Goal: Complete application form

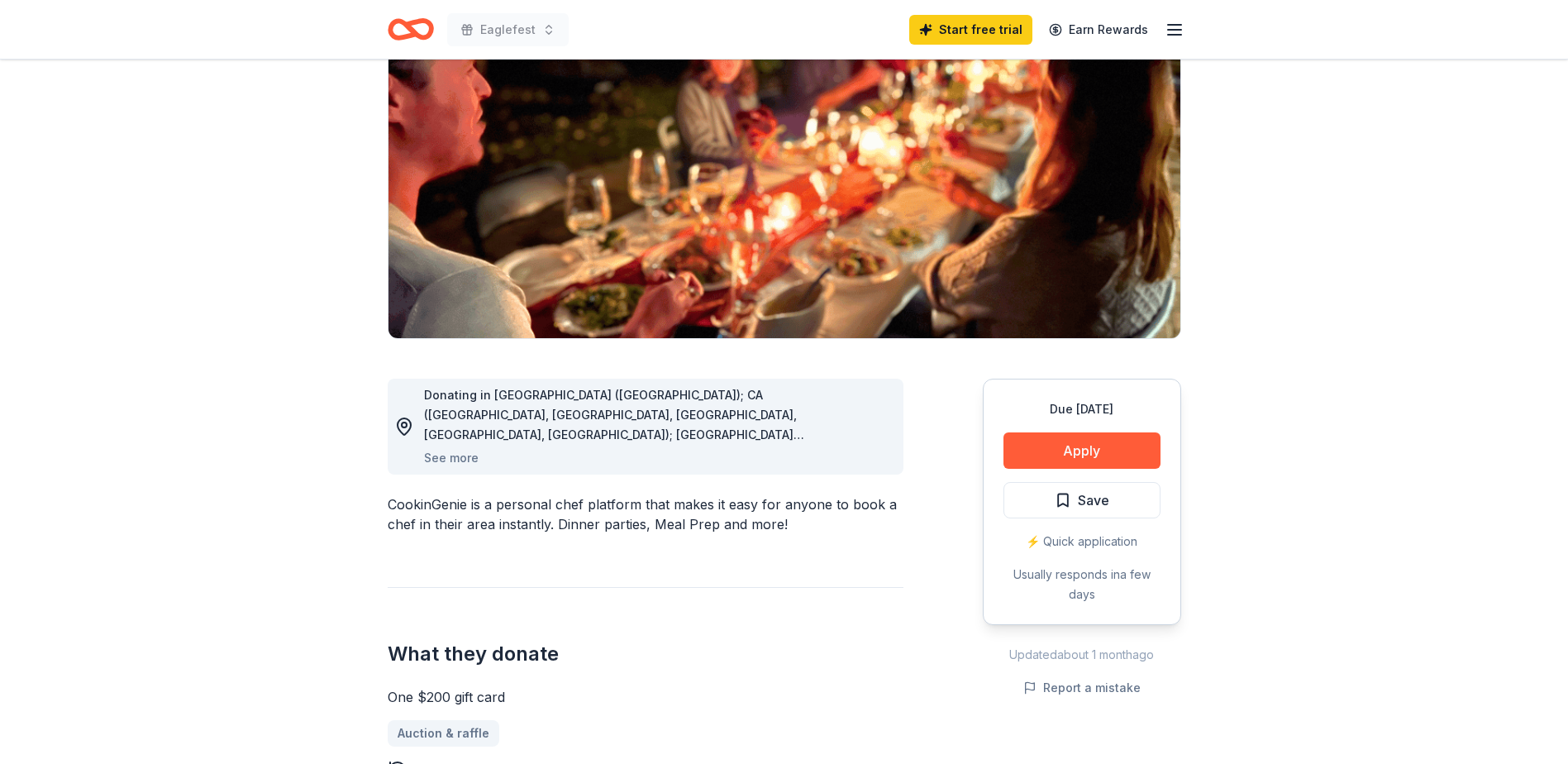
scroll to position [166, 0]
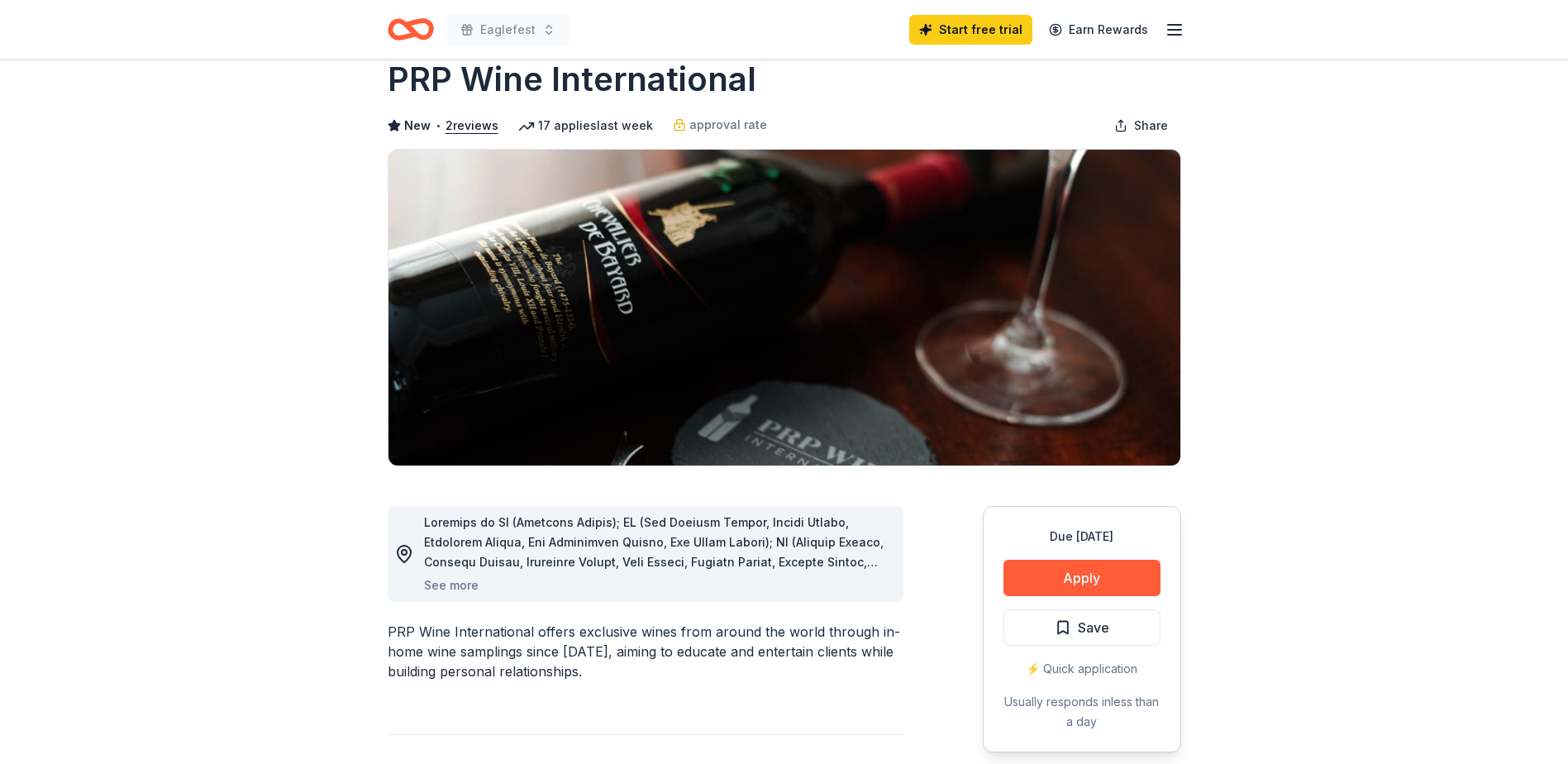
scroll to position [55, 0]
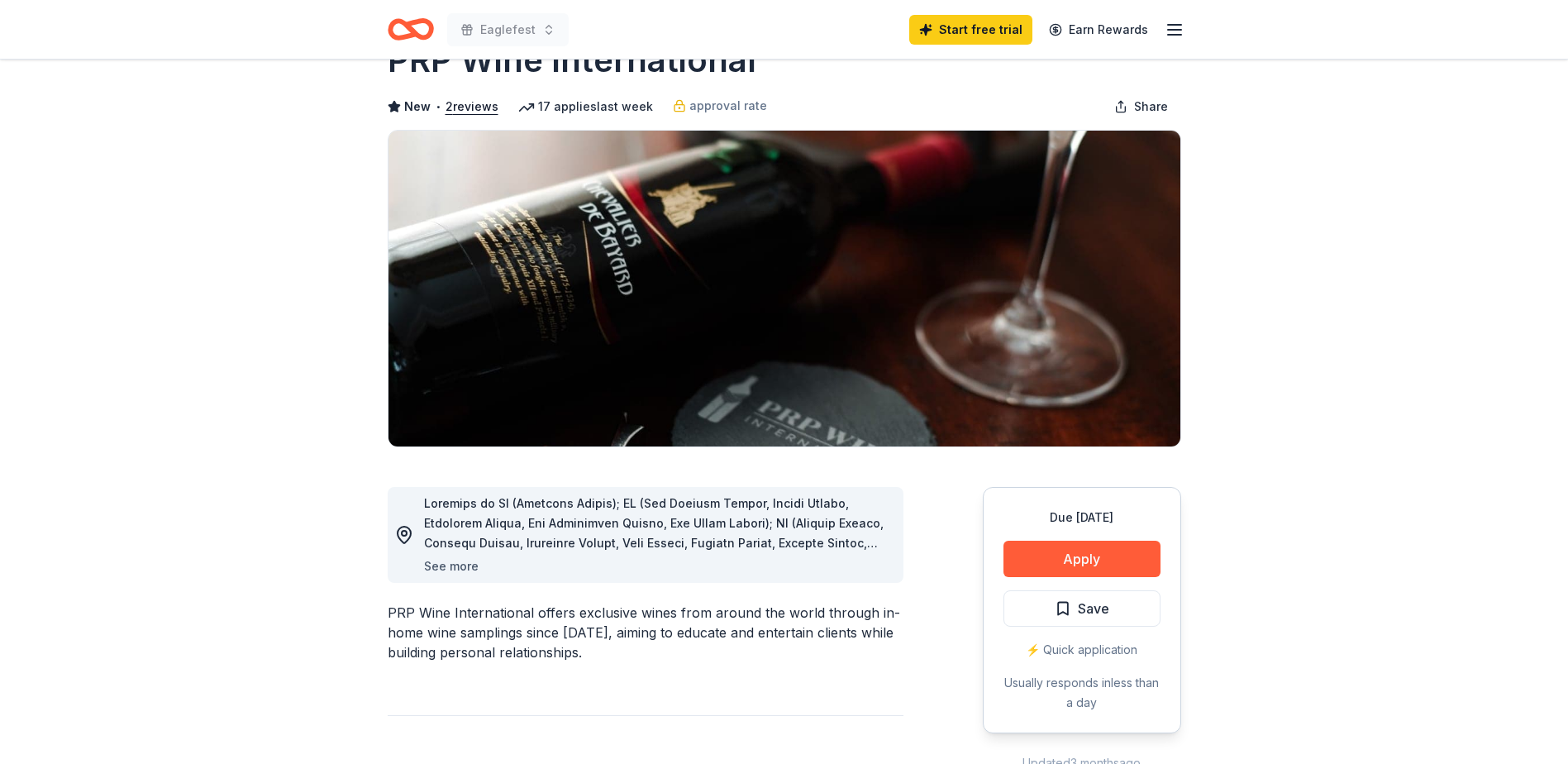
click at [433, 569] on button "See more" at bounding box center [450, 566] width 54 height 20
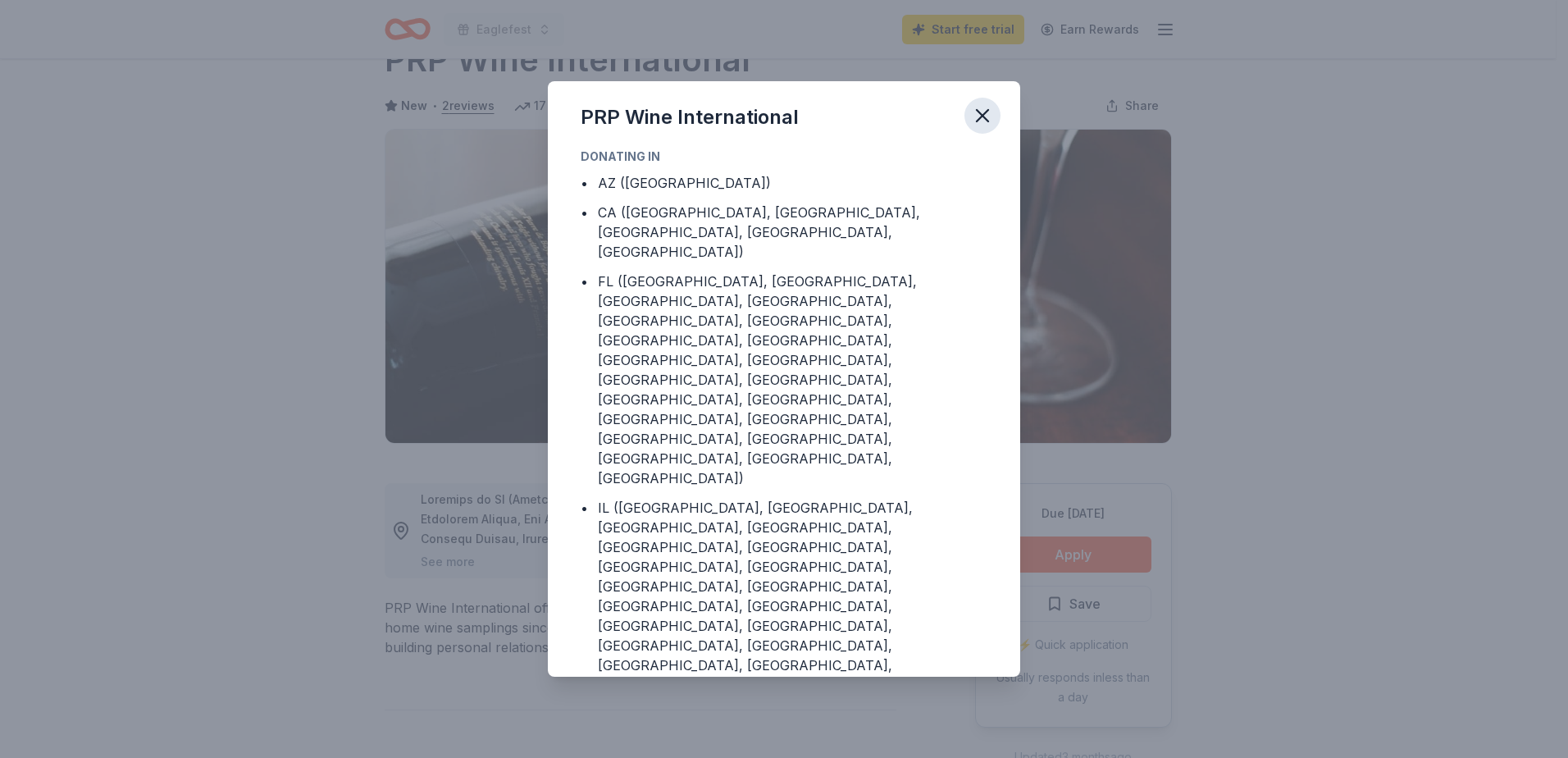
click at [978, 111] on icon "button" at bounding box center [982, 115] width 12 height 12
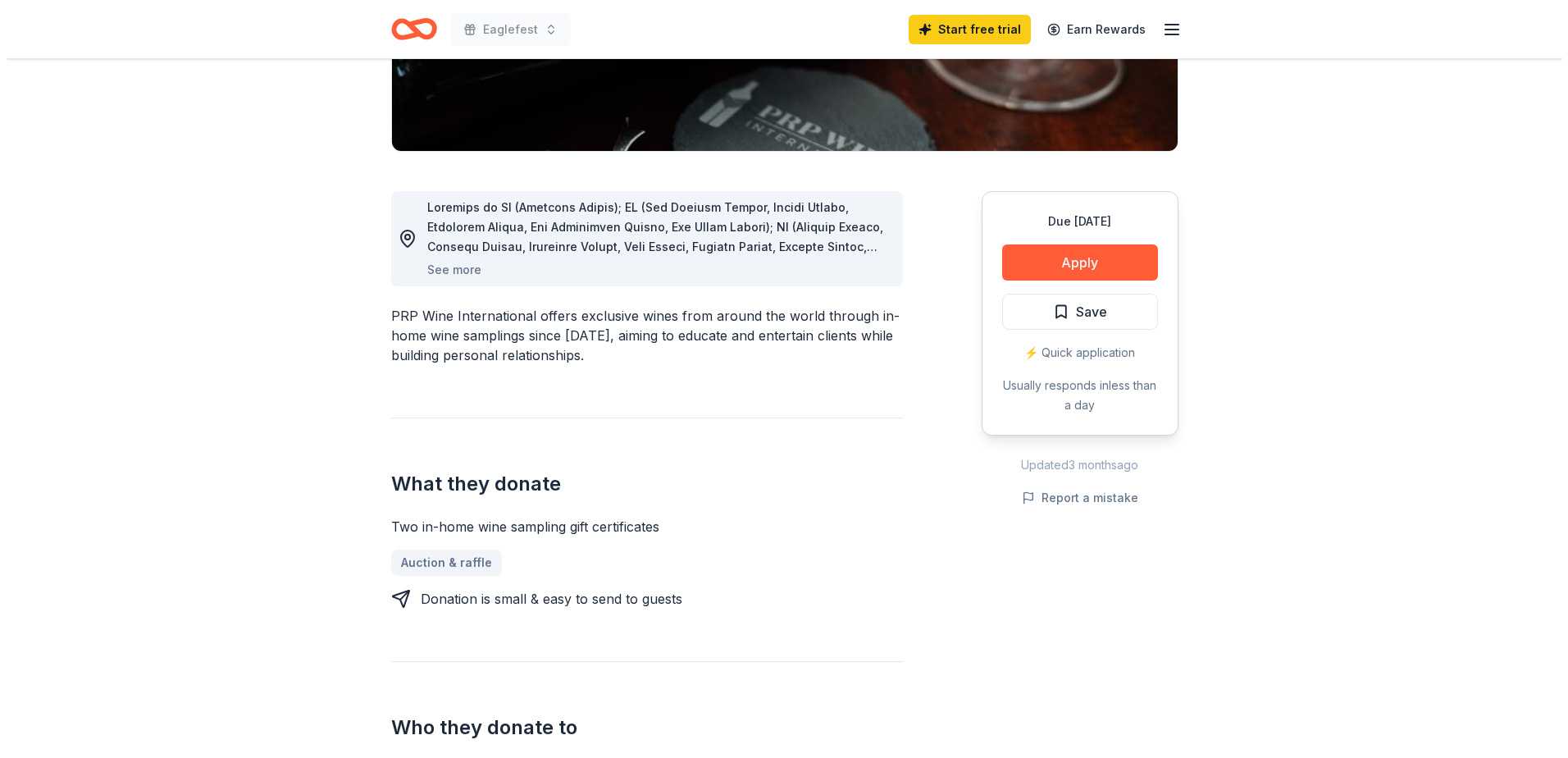
scroll to position [328, 0]
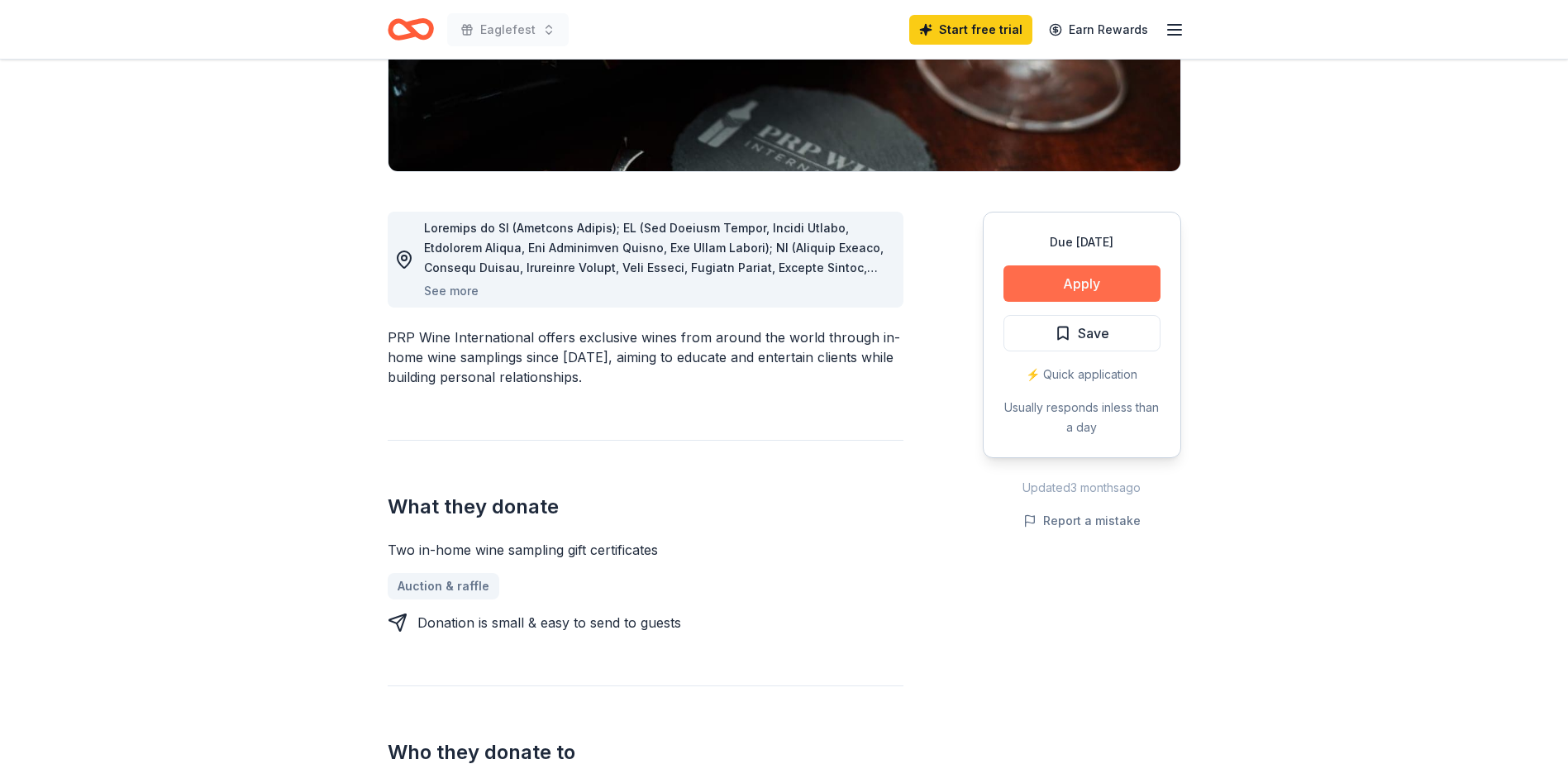
click at [1046, 282] on button "Apply" at bounding box center [1081, 283] width 157 height 36
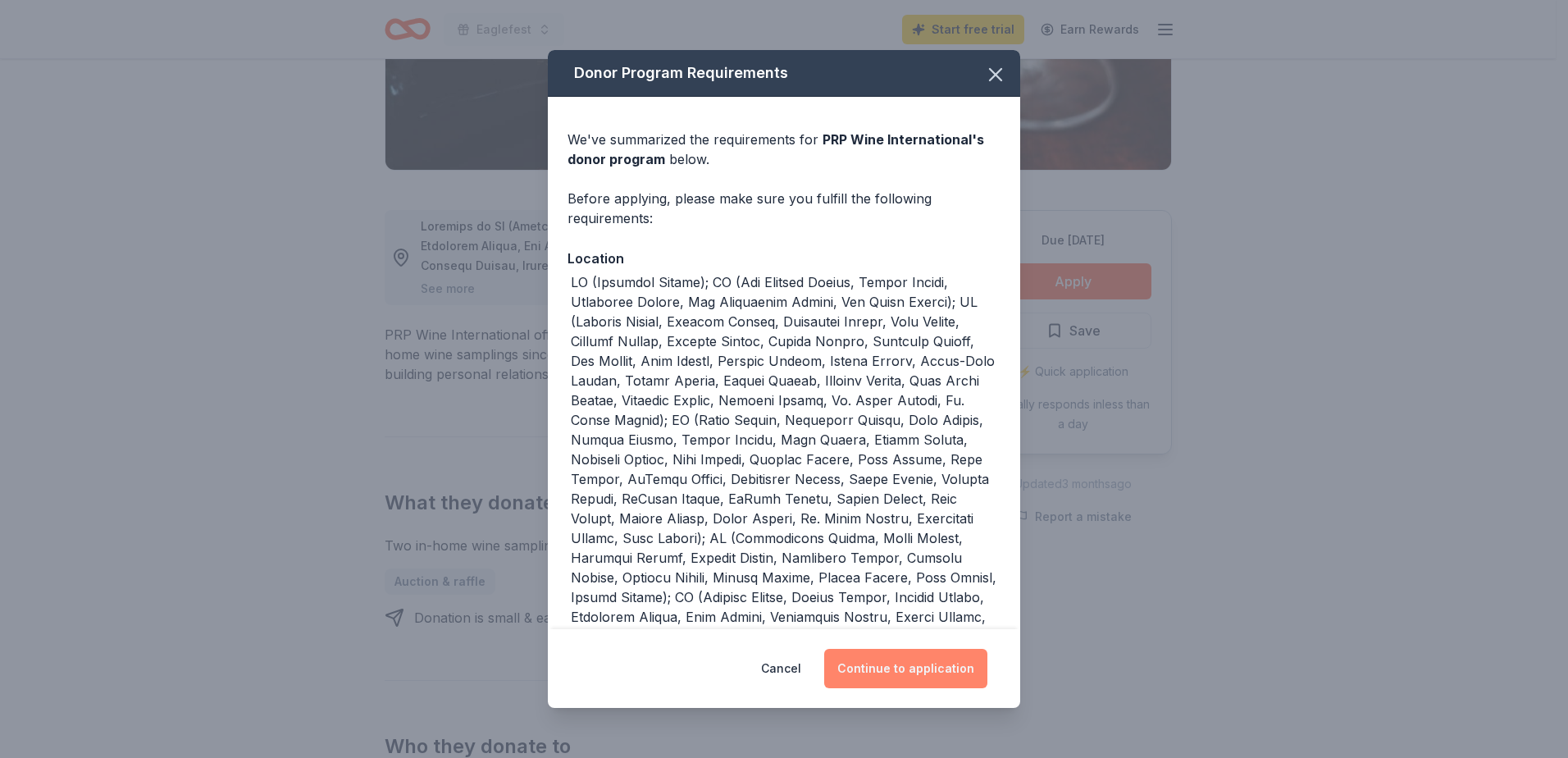
click at [869, 672] on button "Continue to application" at bounding box center [905, 668] width 163 height 39
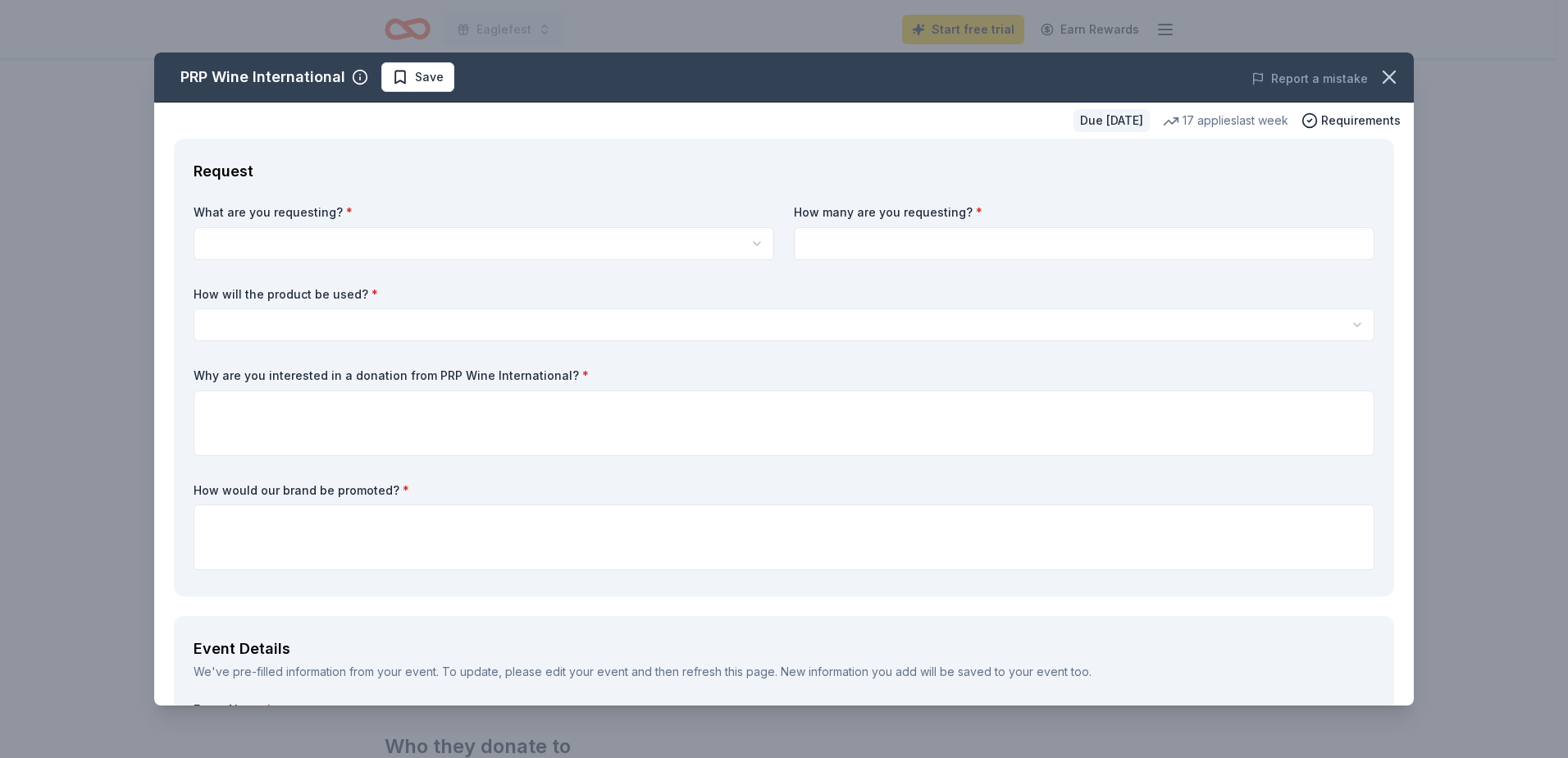
scroll to position [0, 0]
click at [292, 244] on html "Eaglefest Start free trial Earn Rewards Due [DATE] Share PRP Wine International…" at bounding box center [784, 379] width 1568 height 758
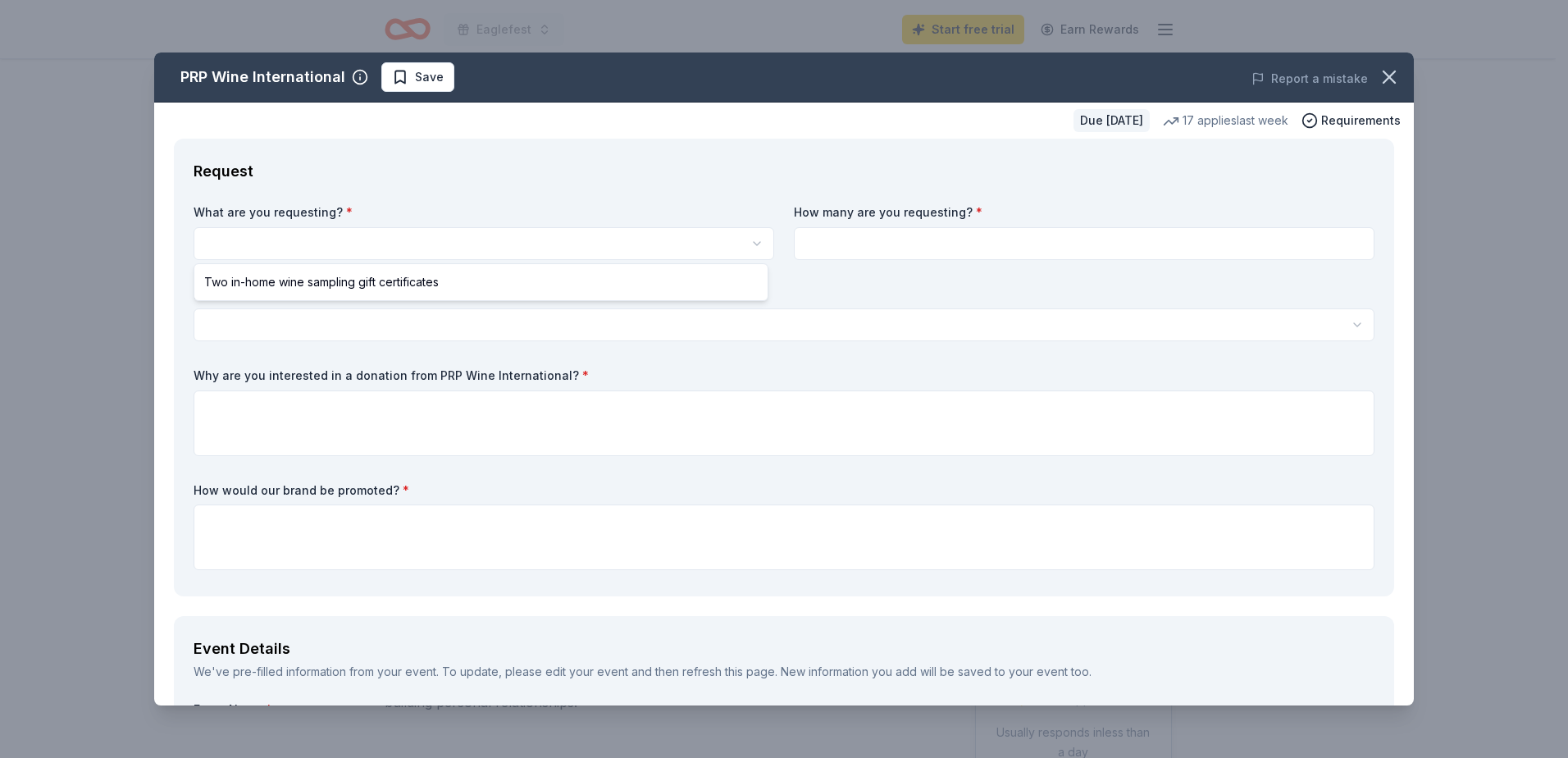
select select "Two in-home wine sampling gift certificates"
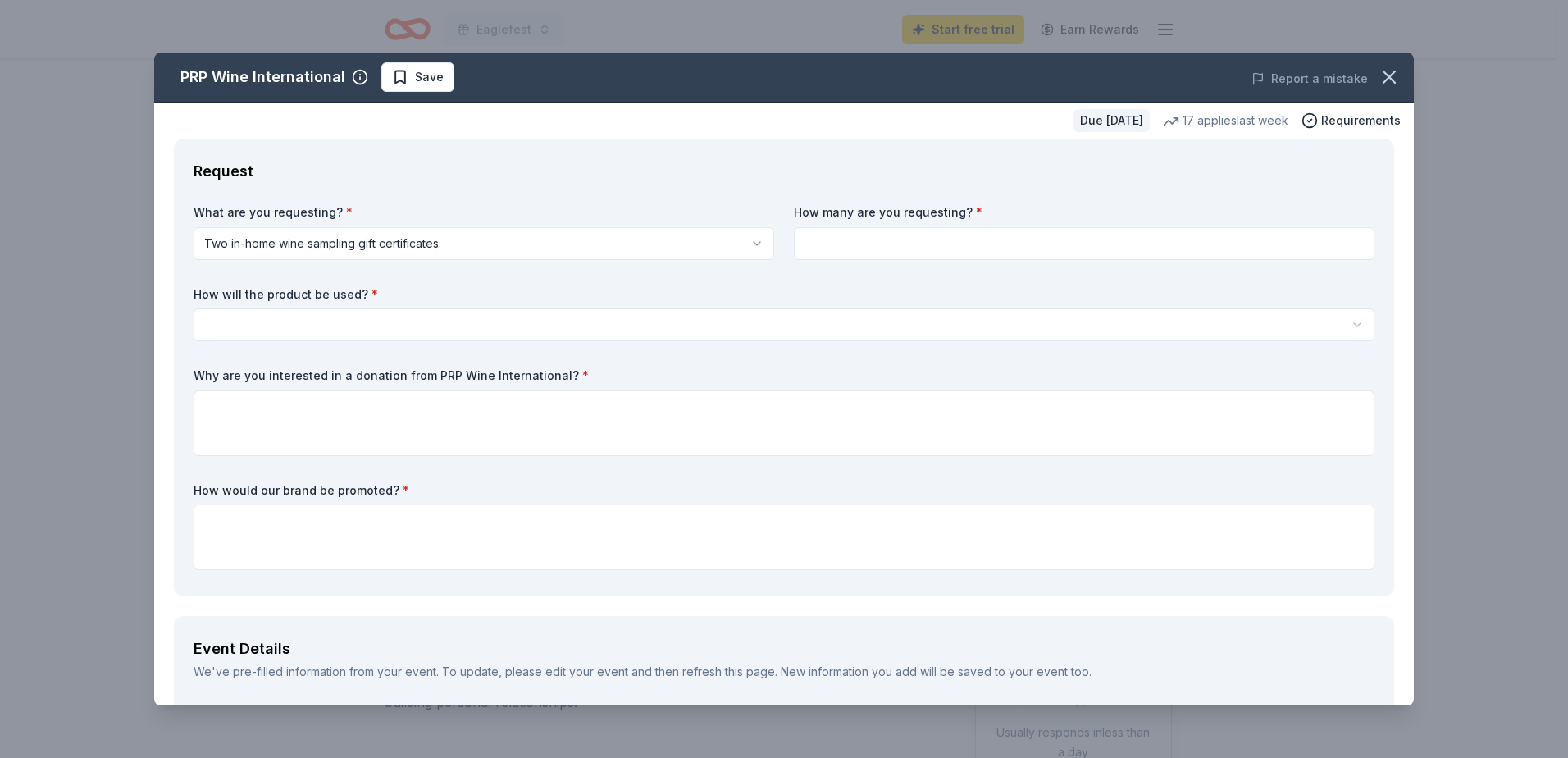
click at [842, 241] on input at bounding box center [1084, 244] width 581 height 33
type input "1"
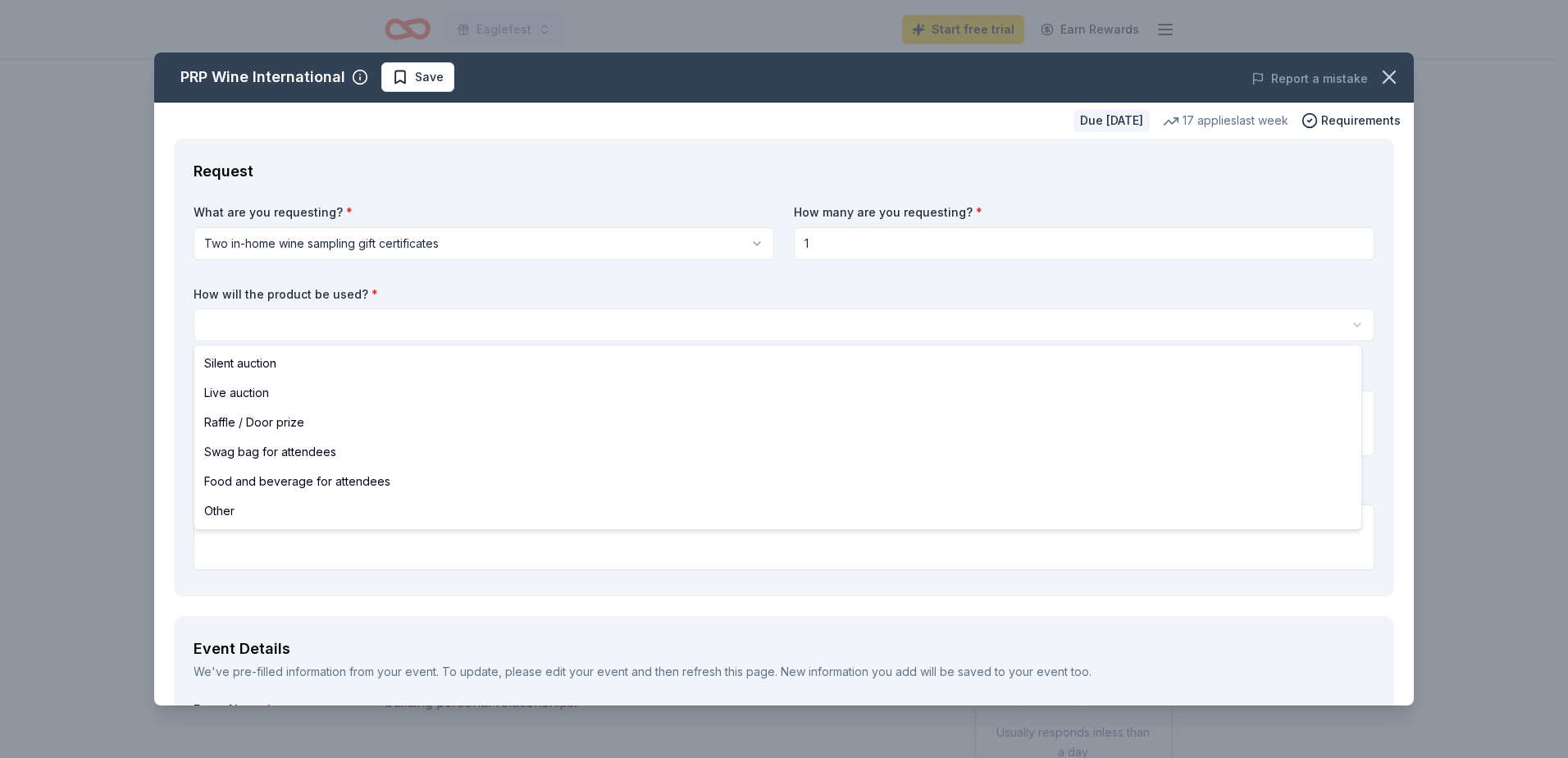
click at [443, 326] on html "Eaglefest Start free trial Earn Rewards Due [DATE] Share PRP Wine International…" at bounding box center [784, 379] width 1568 height 758
select select "silentAuction"
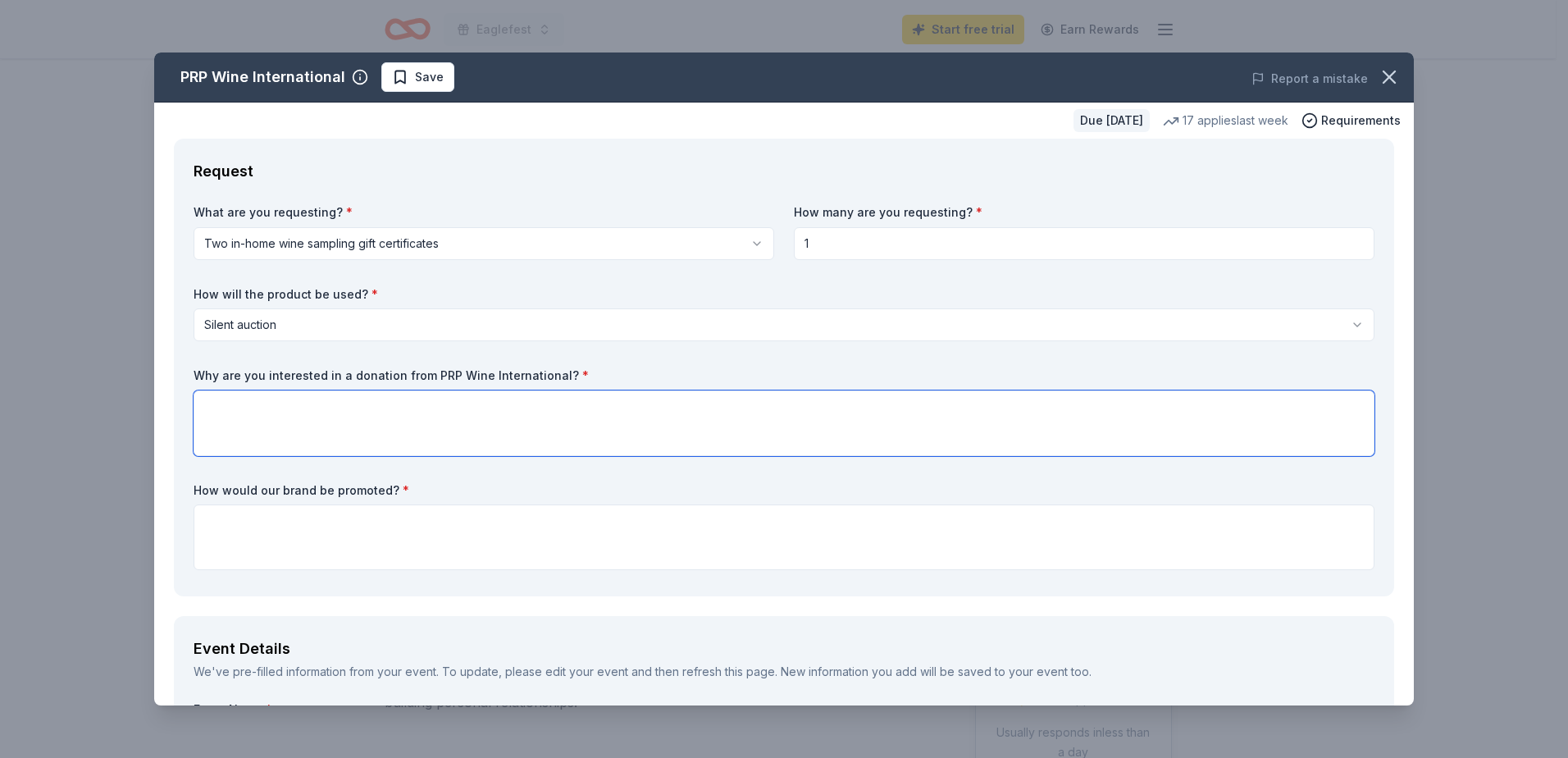
click at [443, 405] on textarea at bounding box center [784, 423] width 1181 height 66
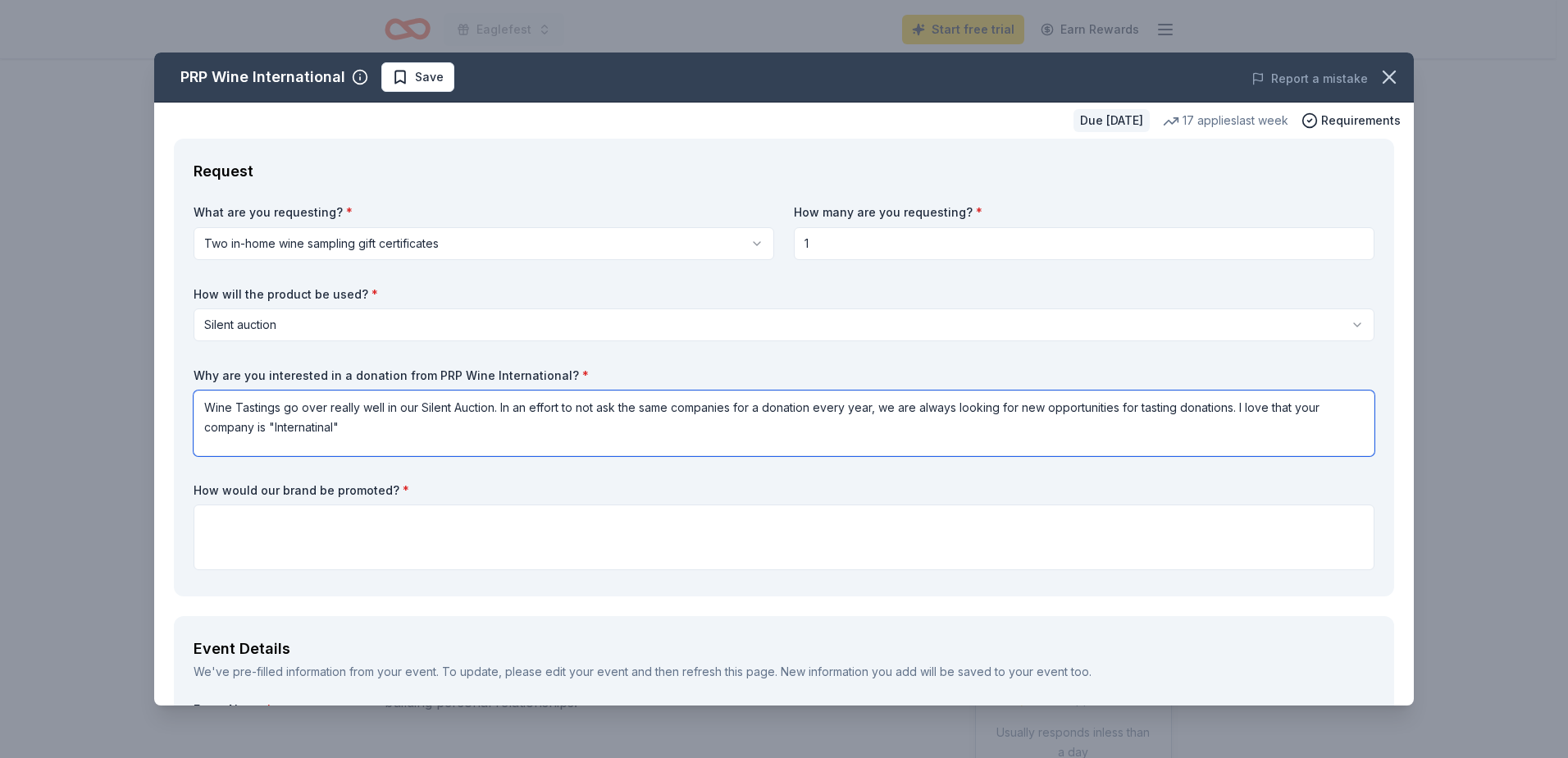
click at [366, 424] on textarea "Wine Tastings go over really well in our Silent Auction. In an effort to not as…" at bounding box center [784, 423] width 1181 height 66
click at [318, 425] on textarea "Wine Tastings go over really well in our Silent Auction. In an effort to not as…" at bounding box center [784, 423] width 1181 height 66
click at [447, 434] on textarea "Wine Tastings go over really well in our Silent Auction. In an effort to not as…" at bounding box center [784, 423] width 1181 height 66
click at [727, 431] on textarea "Wine Tastings go over really well in our Silent Auction. In an effort to not as…" at bounding box center [784, 423] width 1181 height 66
click at [418, 408] on textarea "Wine Tastings go over really well in our Silent Auction. In an effort to not as…" at bounding box center [784, 423] width 1181 height 66
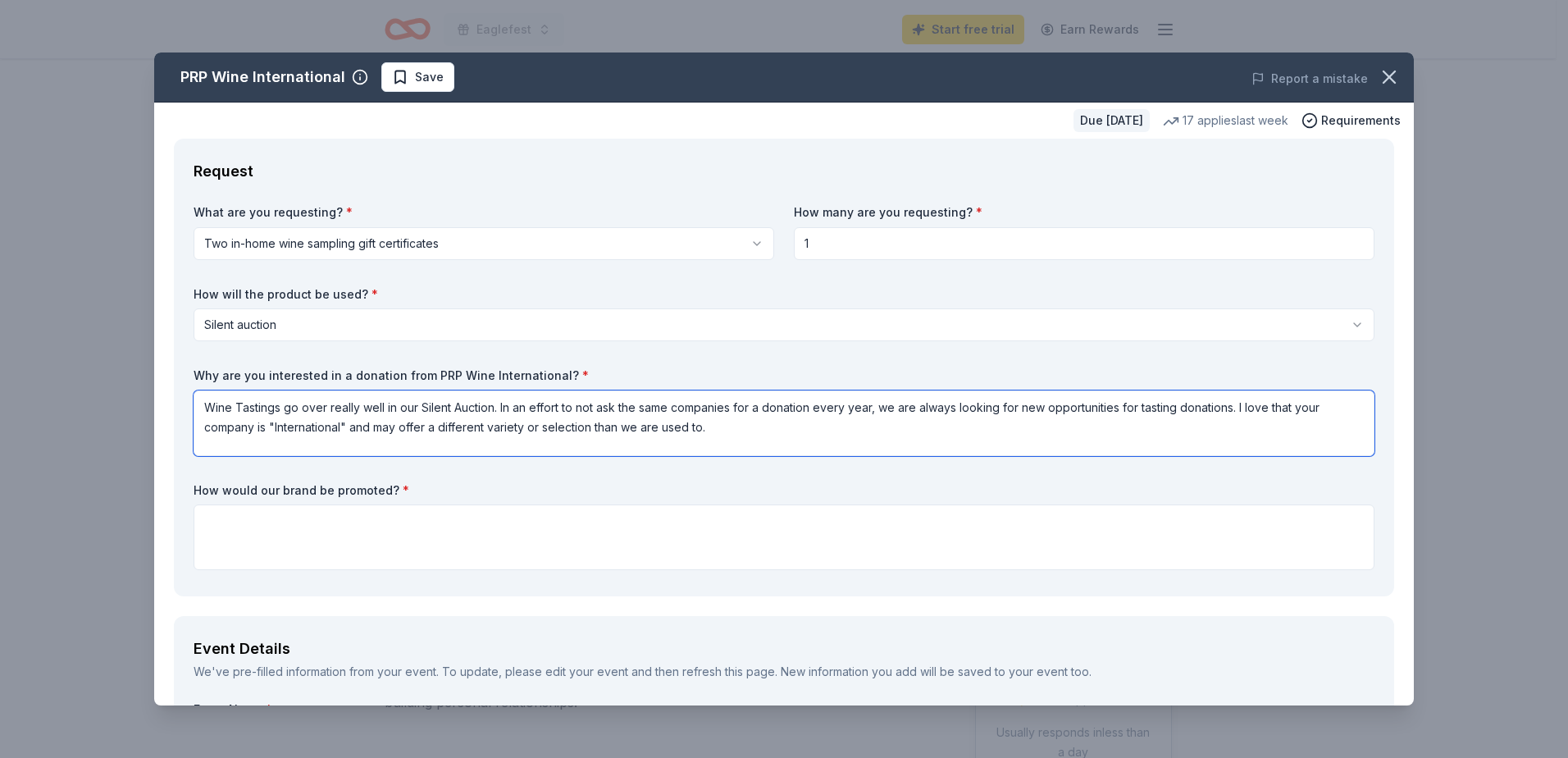
click at [497, 410] on textarea "Wine Tastings go over really well in our Silent Auction. In an effort to not as…" at bounding box center [784, 423] width 1181 height 66
click at [547, 424] on textarea "Wine Tastings go over really well in our Silent Auction. We are a 501C3 not for…" at bounding box center [784, 423] width 1181 height 66
type textarea "Wine Tastings go over really well in our Silent Auction. We are a 501C3 not for…"
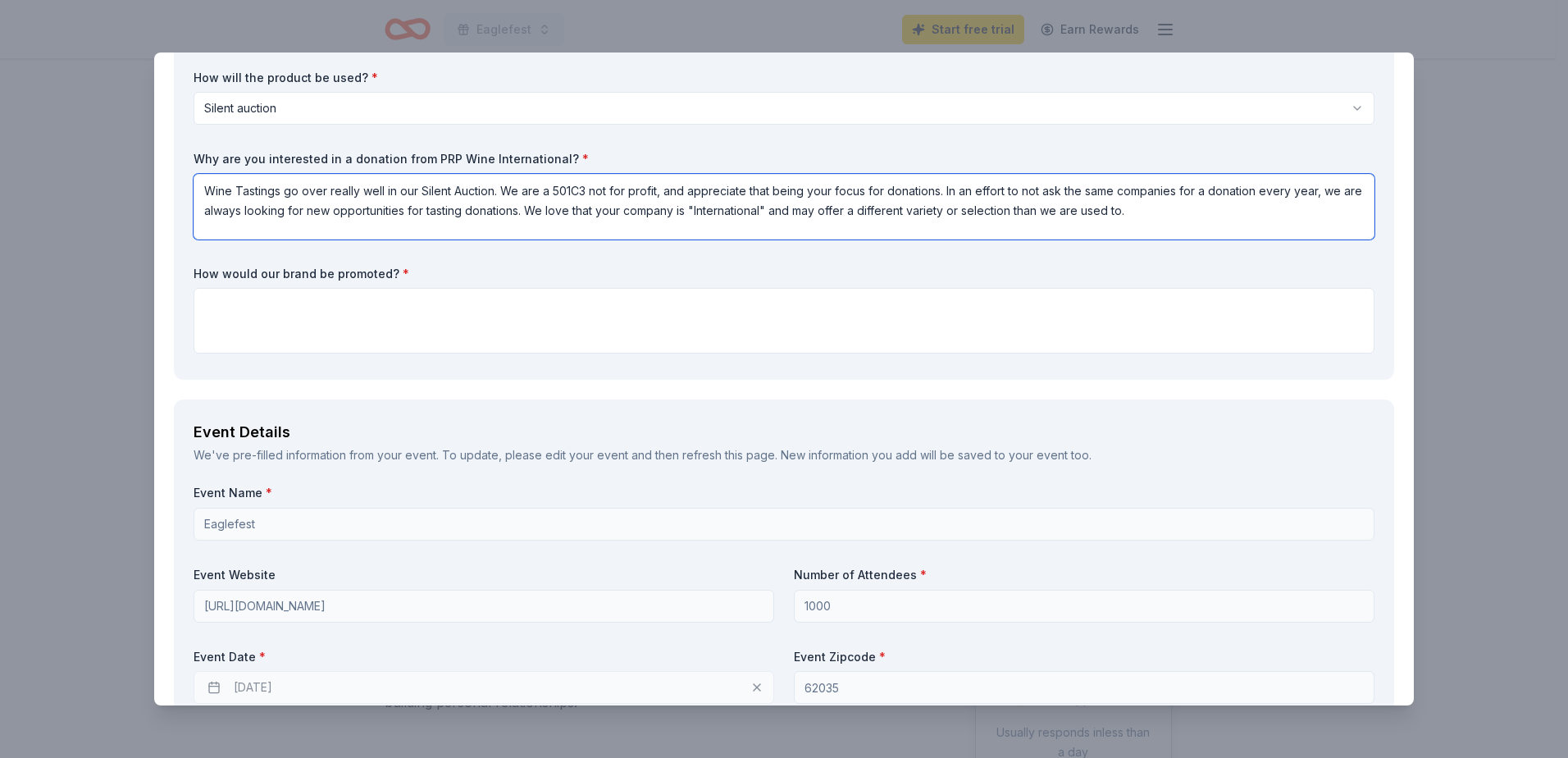
scroll to position [219, 0]
click at [323, 296] on textarea at bounding box center [784, 318] width 1181 height 66
click at [421, 312] on textarea "Displayed during a 3-day silent auction, advertised over social media." at bounding box center [784, 318] width 1181 height 66
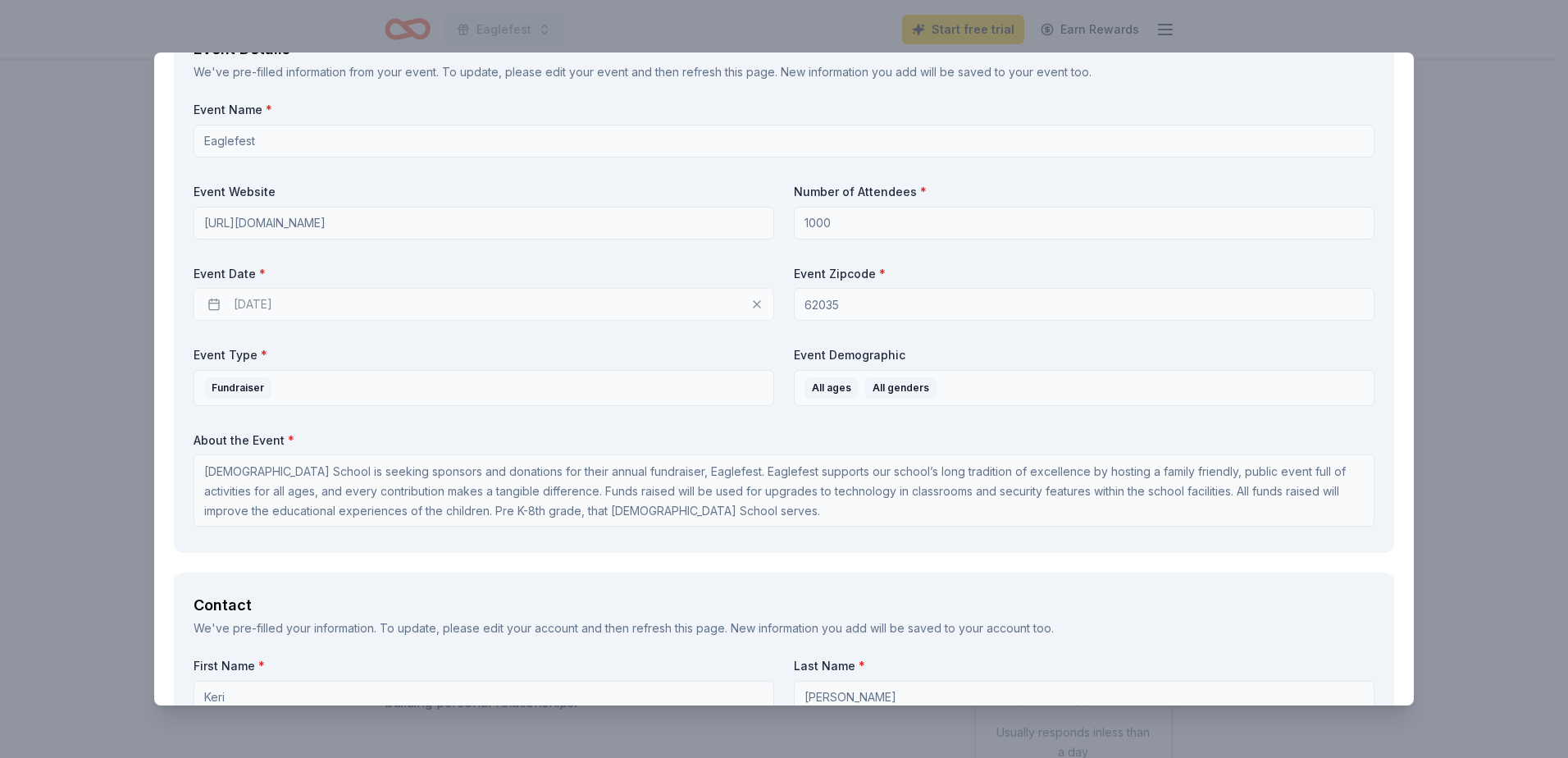
scroll to position [602, 0]
type textarea "Displayed during a 3-day silent auction, as well as advertised over social medi…"
click at [507, 303] on div "[DATE]" at bounding box center [484, 303] width 581 height 33
click at [745, 308] on div "[DATE]" at bounding box center [484, 303] width 581 height 33
drag, startPoint x: 755, startPoint y: 296, endPoint x: 740, endPoint y: 302, distance: 16.2
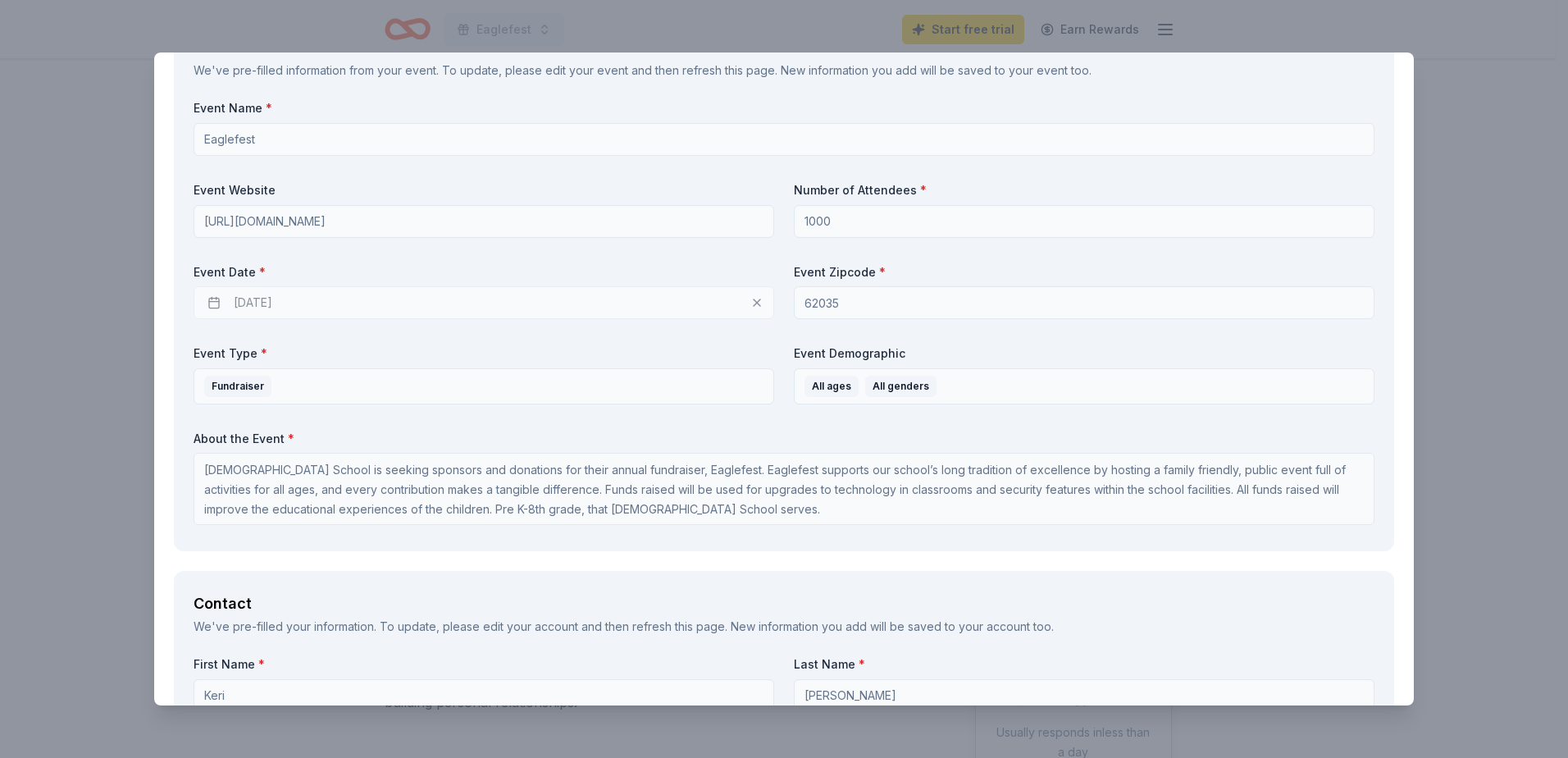
click at [754, 297] on div "[DATE]" at bounding box center [484, 303] width 581 height 33
click at [259, 305] on div "[DATE]" at bounding box center [484, 303] width 581 height 33
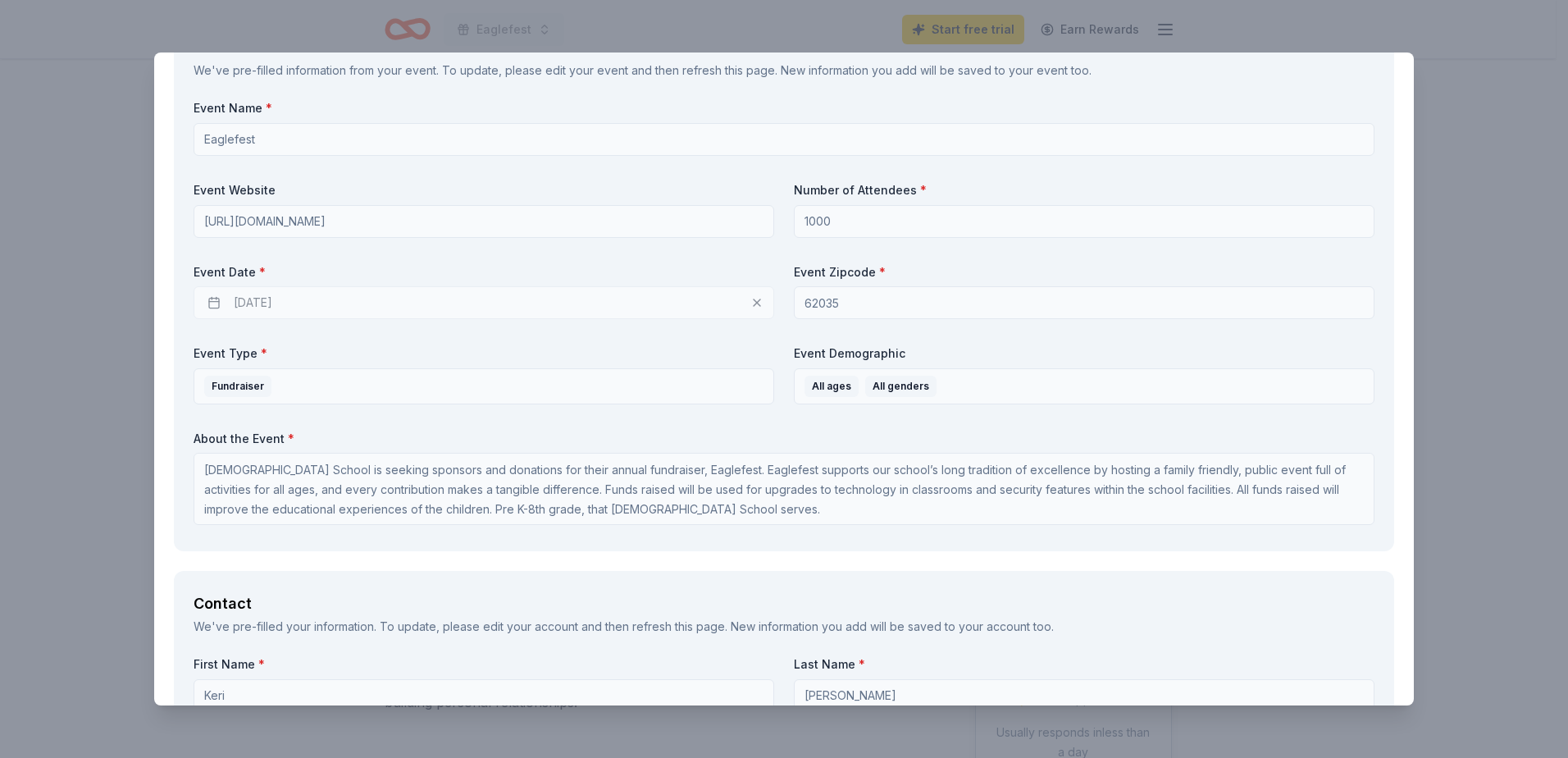
click at [263, 303] on div "[DATE]" at bounding box center [484, 303] width 581 height 33
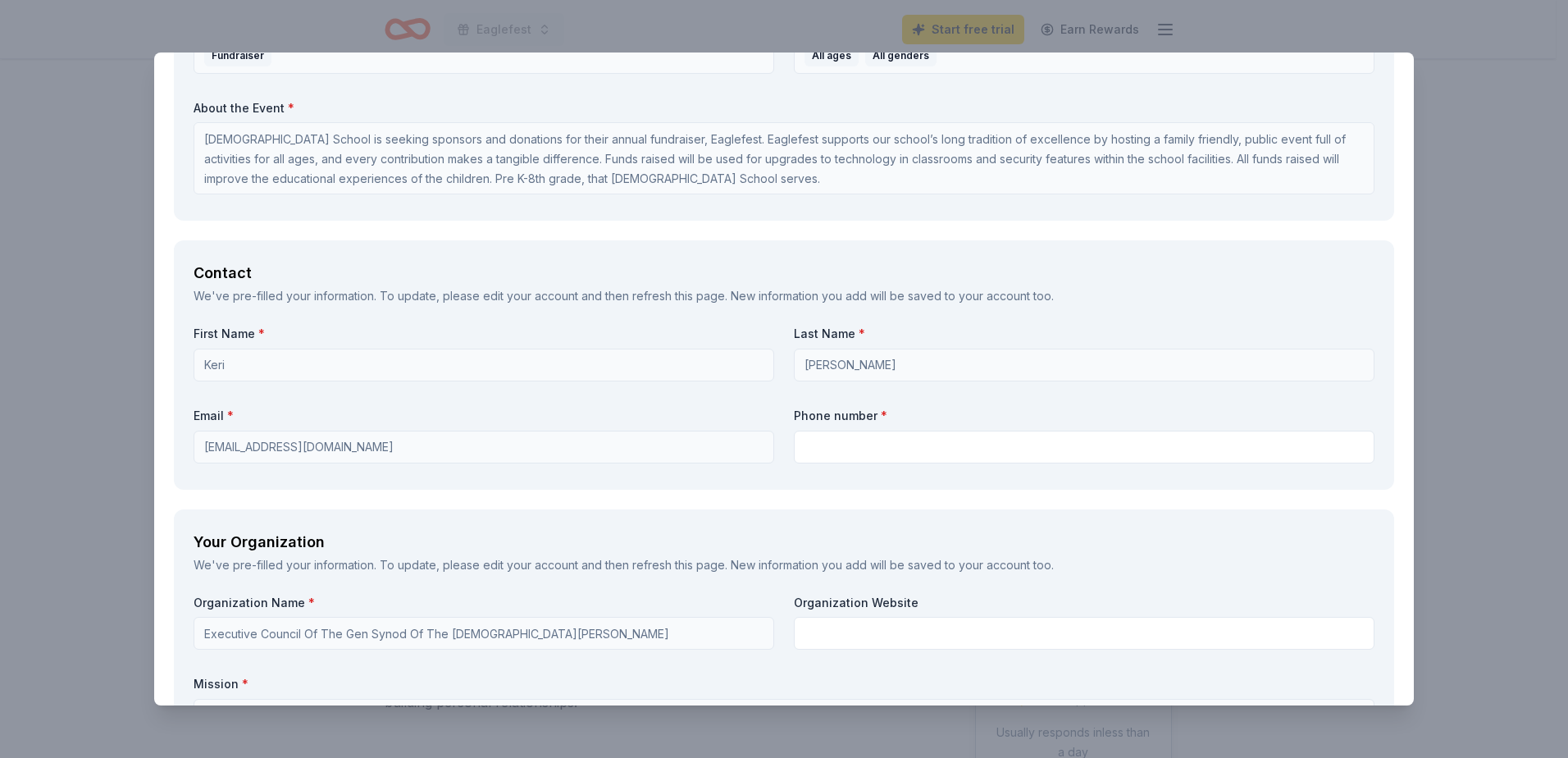
scroll to position [984, 0]
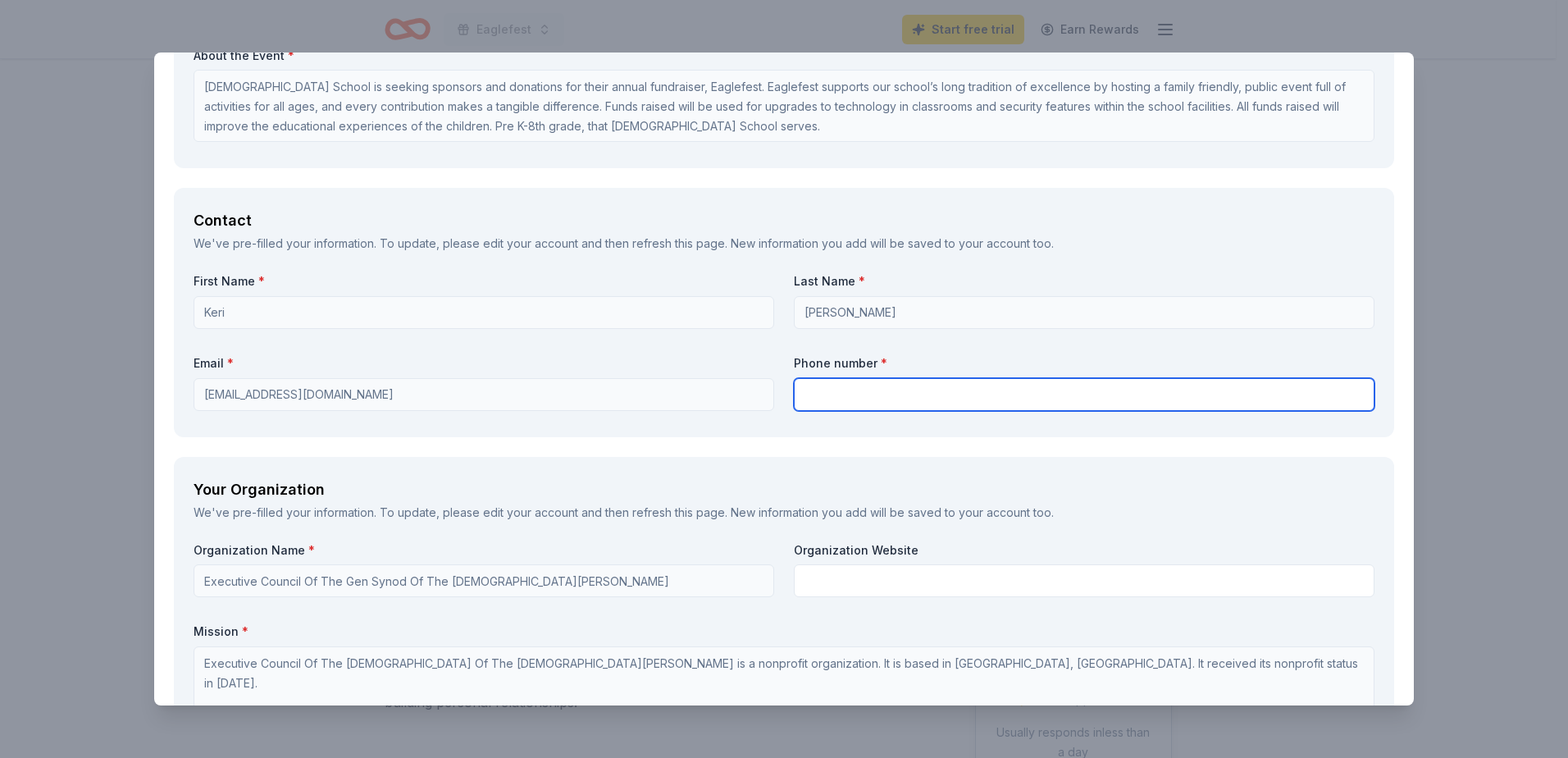
click at [816, 391] on input "text" at bounding box center [1084, 395] width 581 height 33
type input "6183190640"
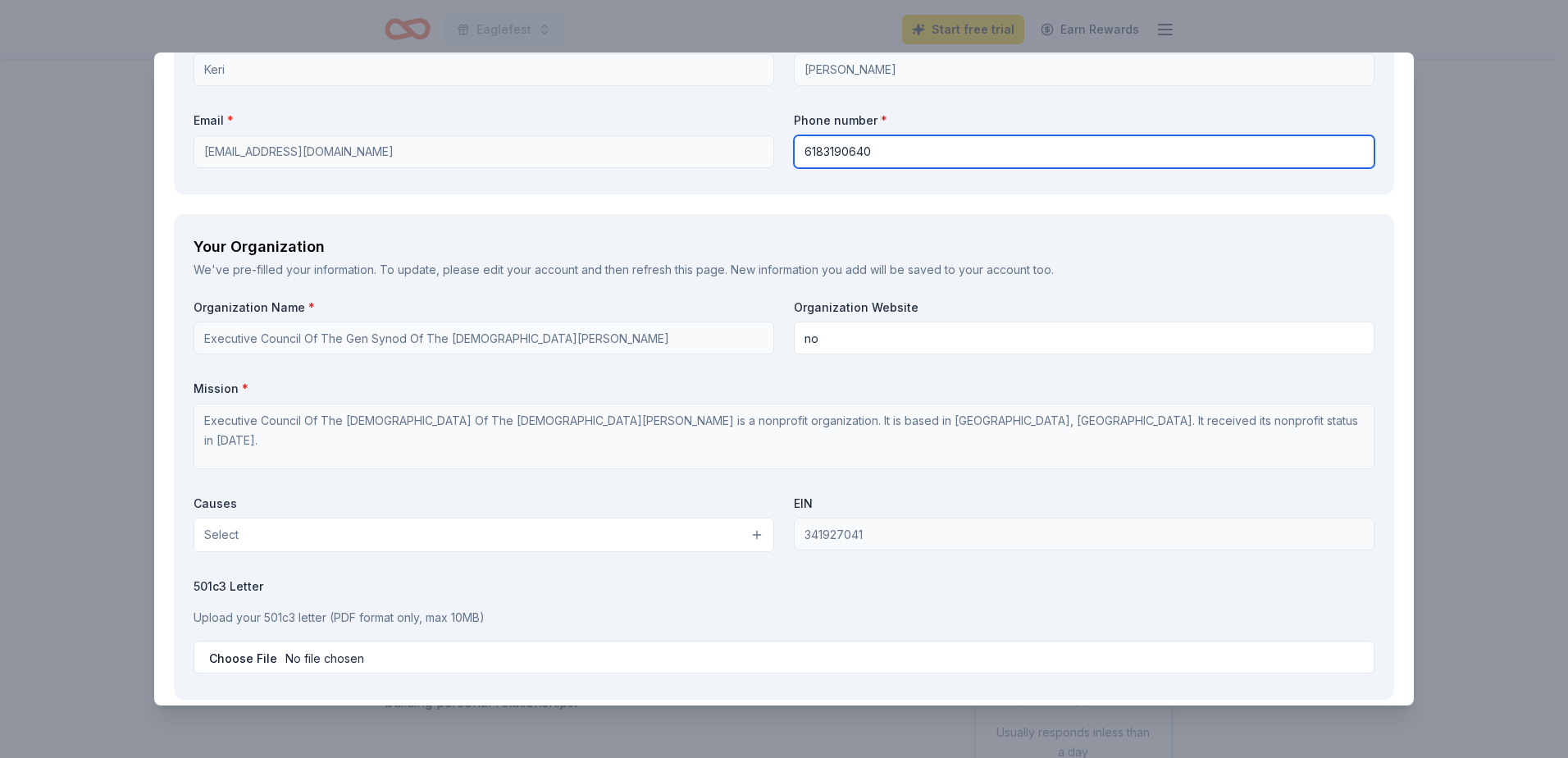
scroll to position [1258, 0]
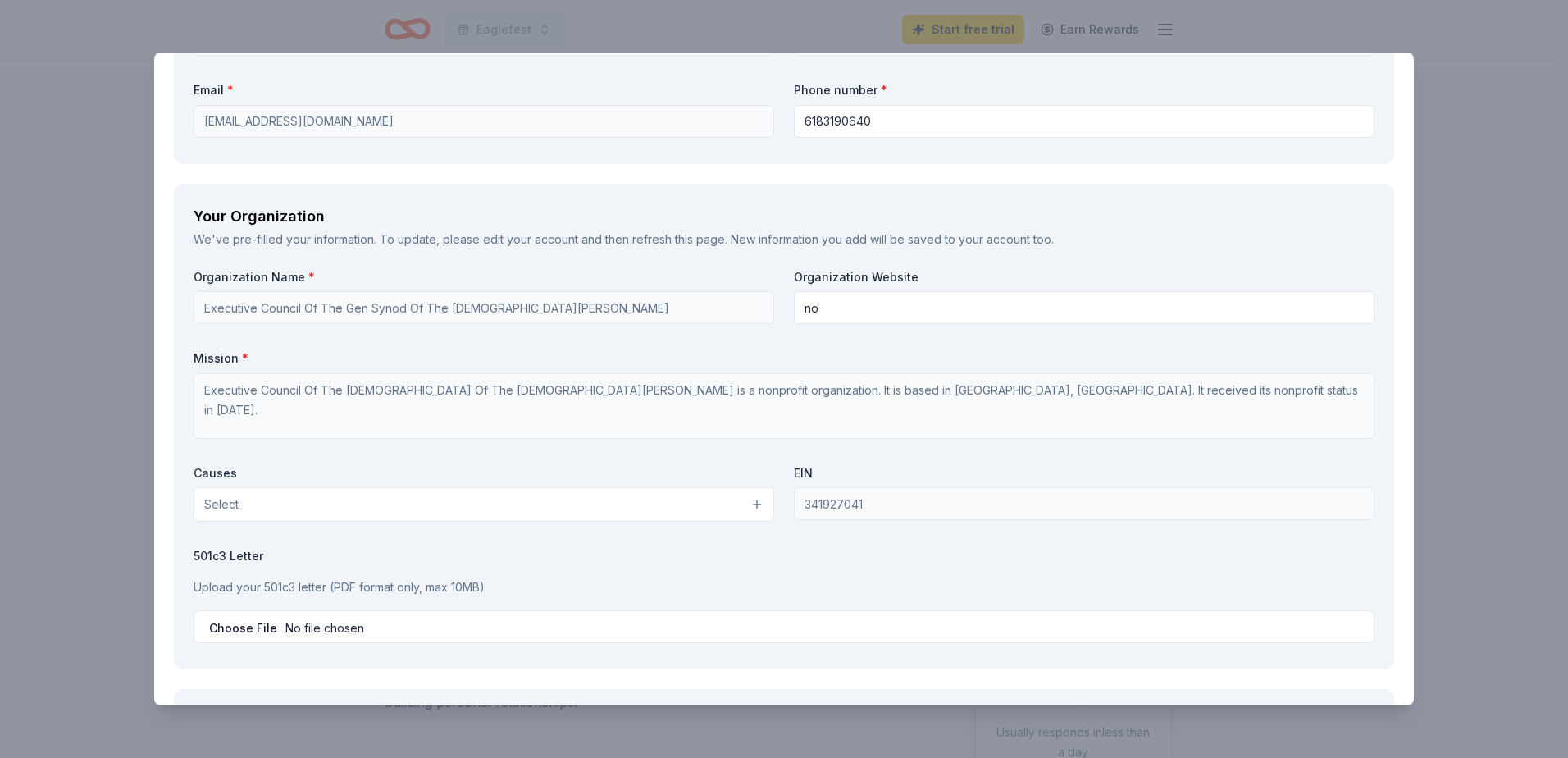
click at [866, 339] on div "Organization Name * Executive Council Of The [DEMOGRAPHIC_DATA] Of The [DEMOGRA…" at bounding box center [784, 459] width 1181 height 380
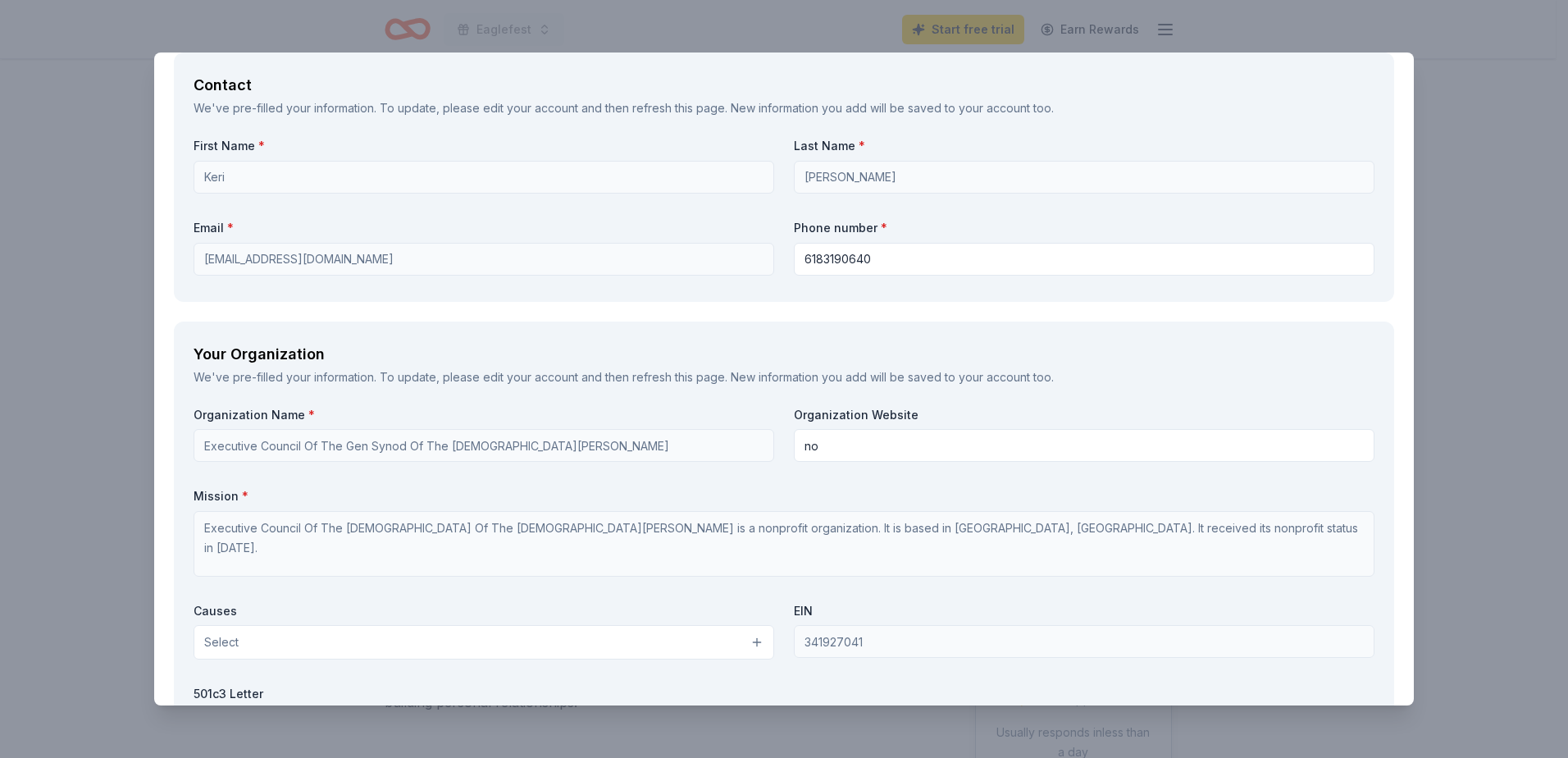
scroll to position [1093, 0]
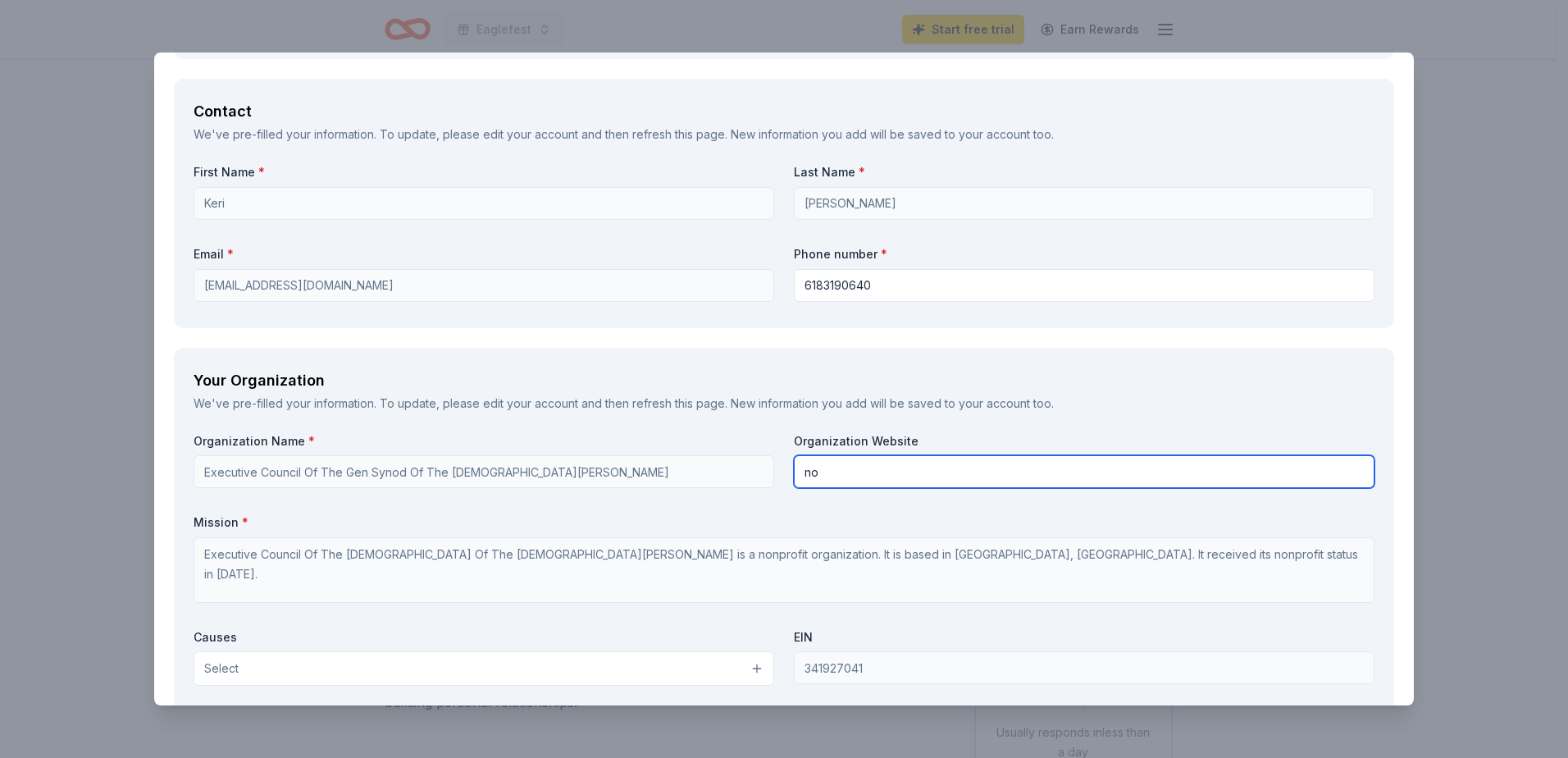
drag, startPoint x: 821, startPoint y: 468, endPoint x: 810, endPoint y: 468, distance: 11.0
click at [810, 468] on input "no" at bounding box center [1084, 471] width 581 height 33
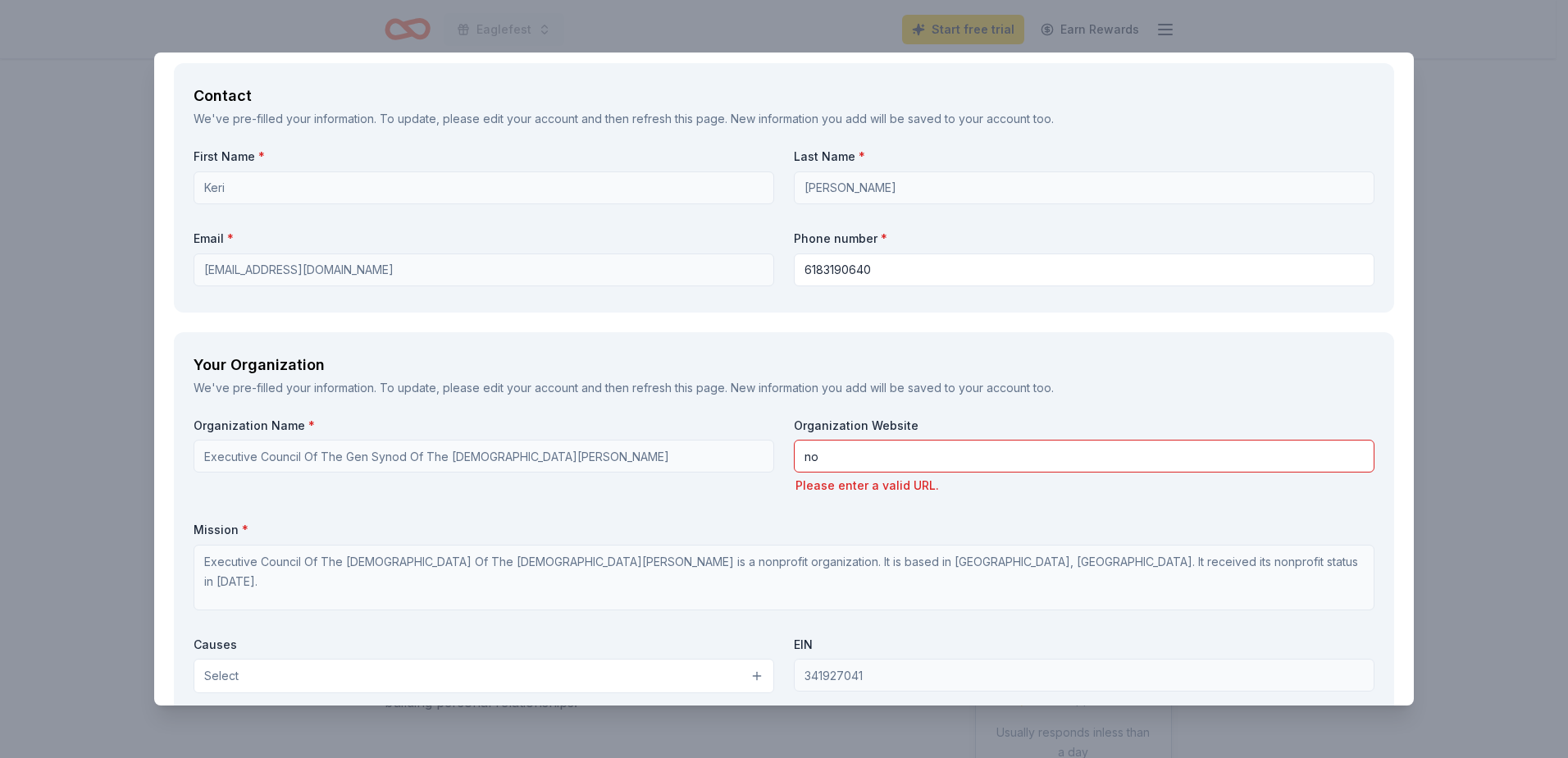
scroll to position [1148, 0]
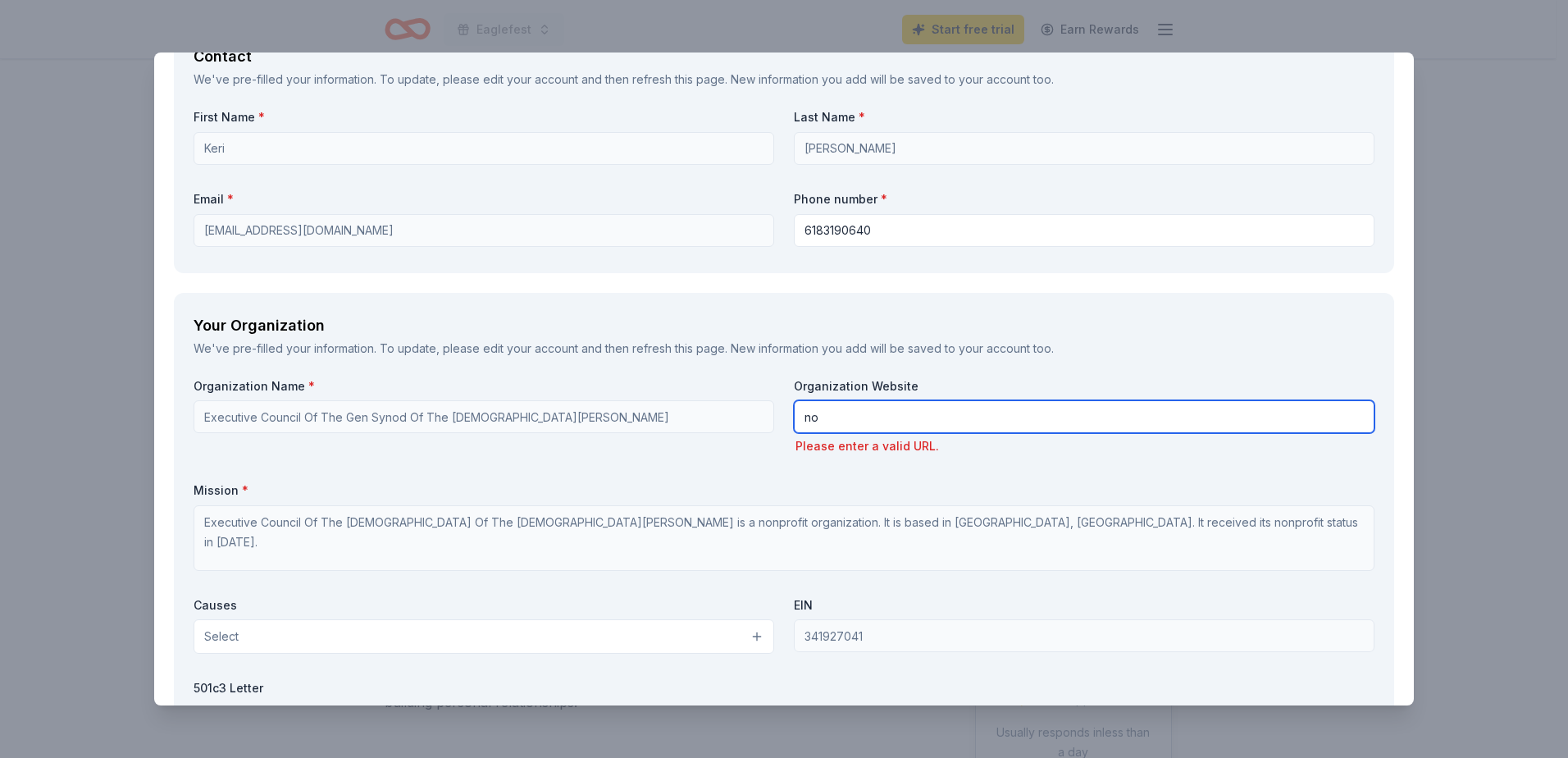
drag, startPoint x: 857, startPoint y: 420, endPoint x: 767, endPoint y: 436, distance: 91.4
click at [767, 436] on div "Organization Name * Executive Council Of The Gen Synod Of The [DEMOGRAPHIC_DATA…" at bounding box center [784, 580] width 1181 height 404
paste input "[URL][DOMAIN_NAME]"
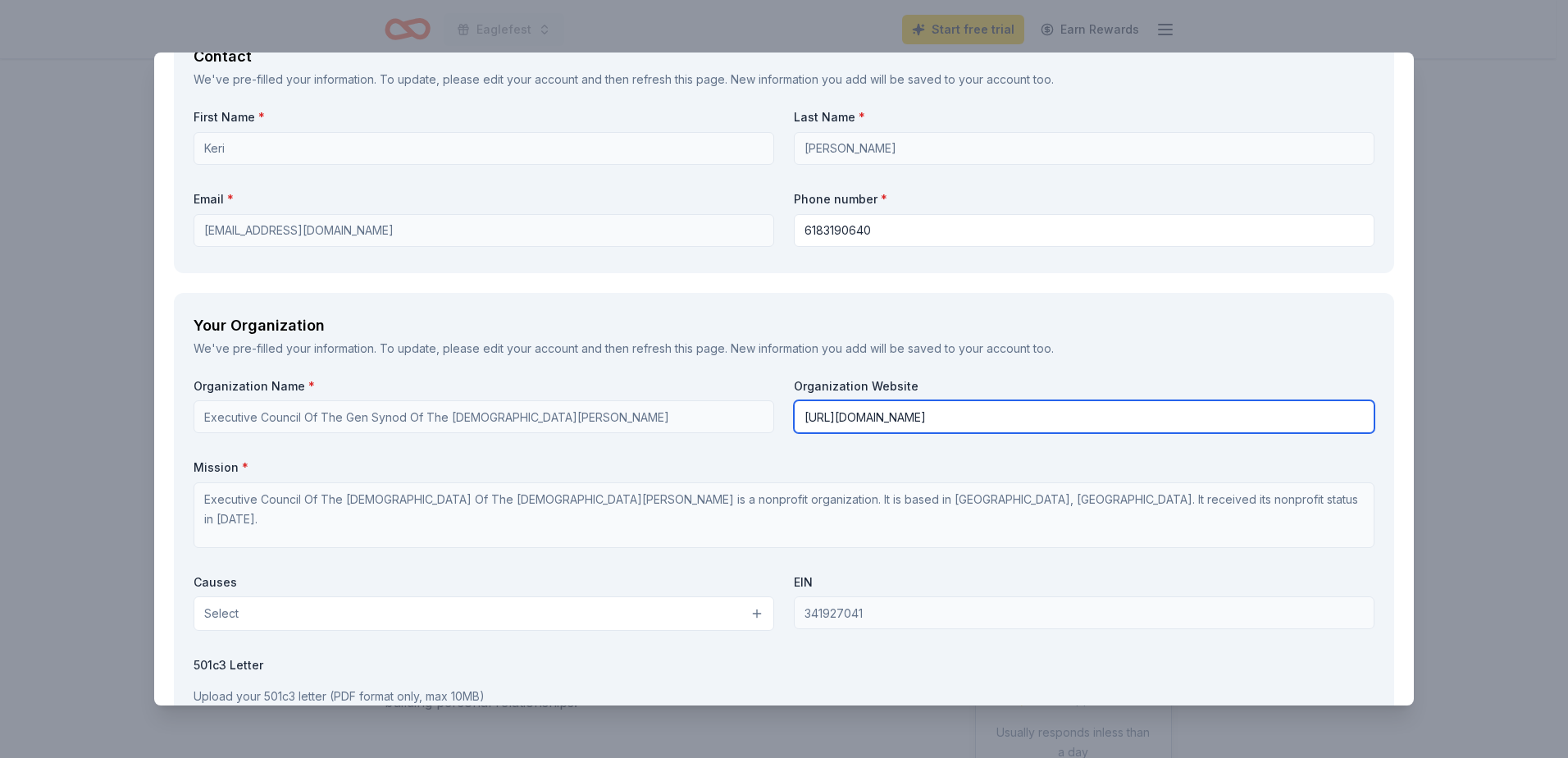
type input "[URL][DOMAIN_NAME]"
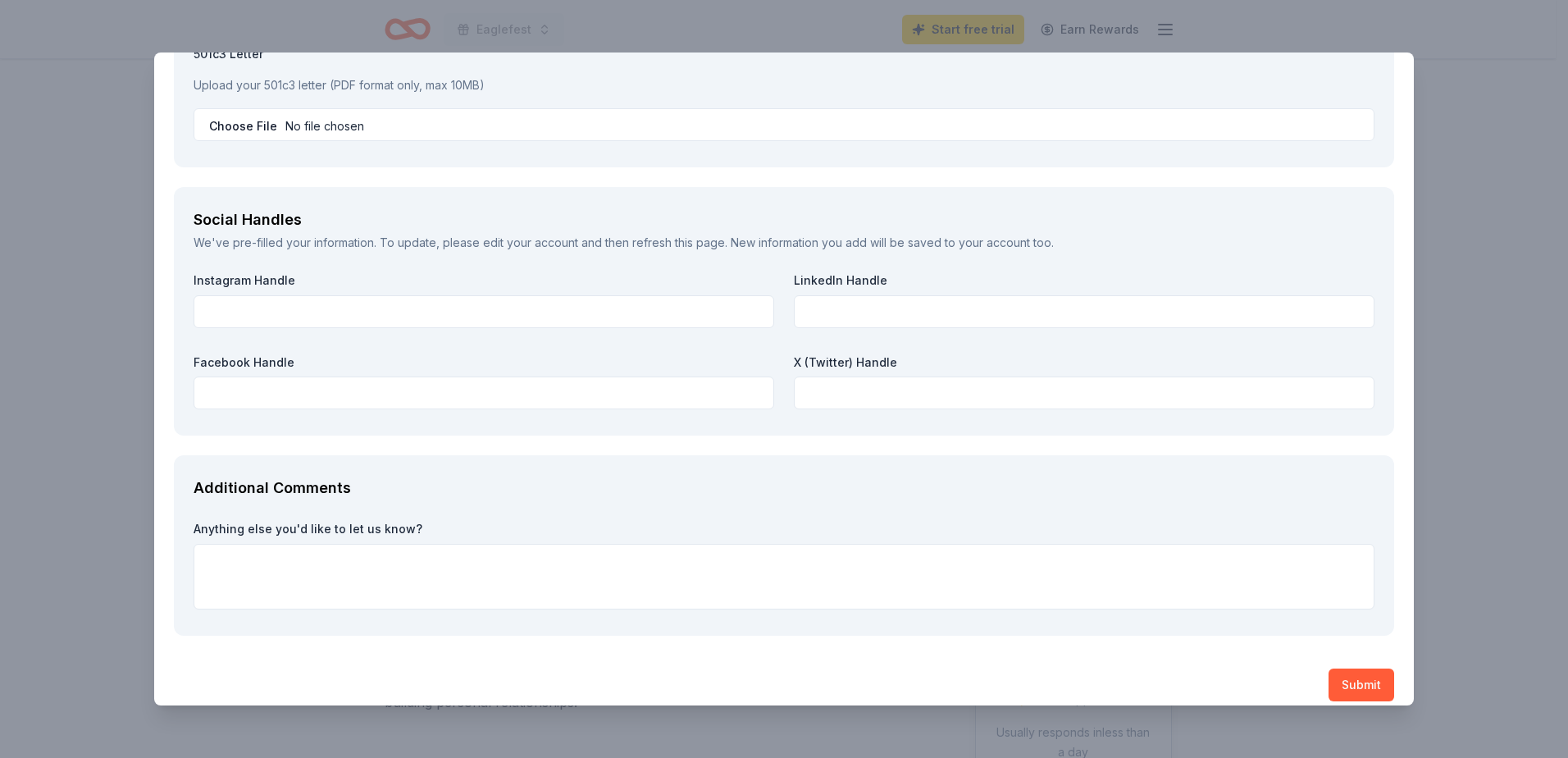
scroll to position [1775, 0]
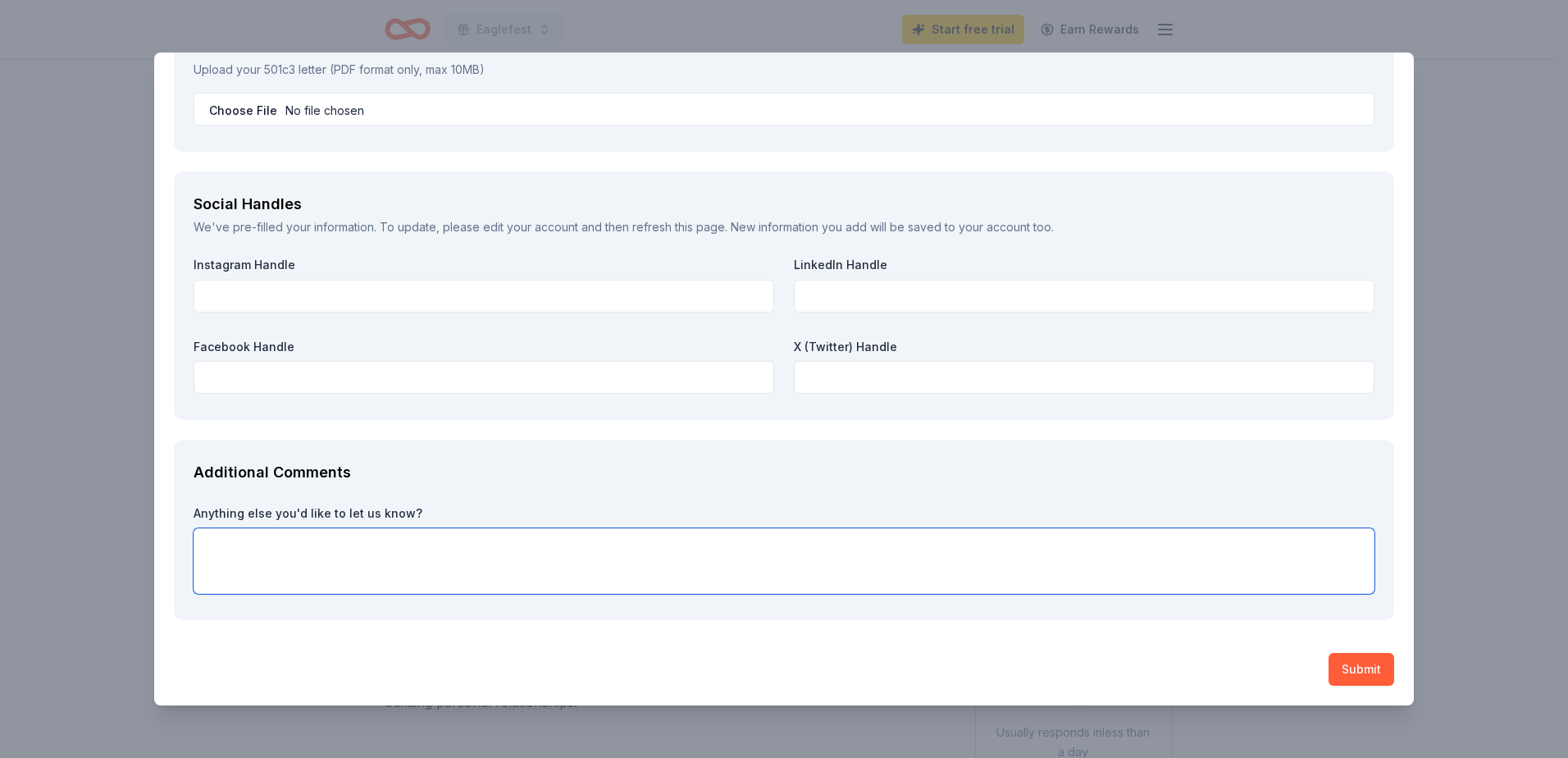
click at [318, 538] on textarea at bounding box center [784, 560] width 1181 height 66
paste textarea "[DOMAIN_NAME]"
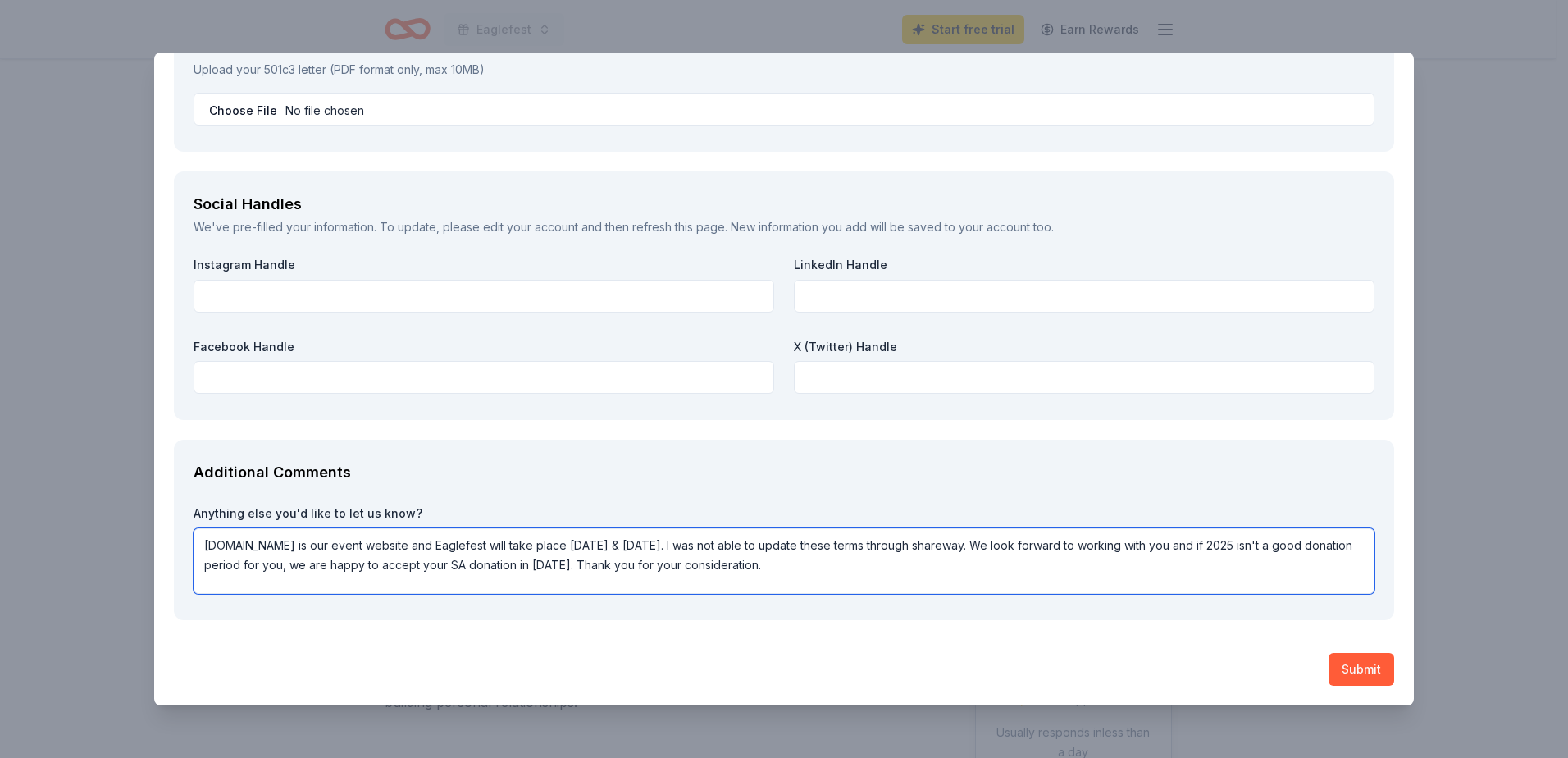
click at [710, 548] on textarea "[DOMAIN_NAME] is our event website and Eaglefest will take place [DATE] & [DATE…" at bounding box center [784, 560] width 1181 height 66
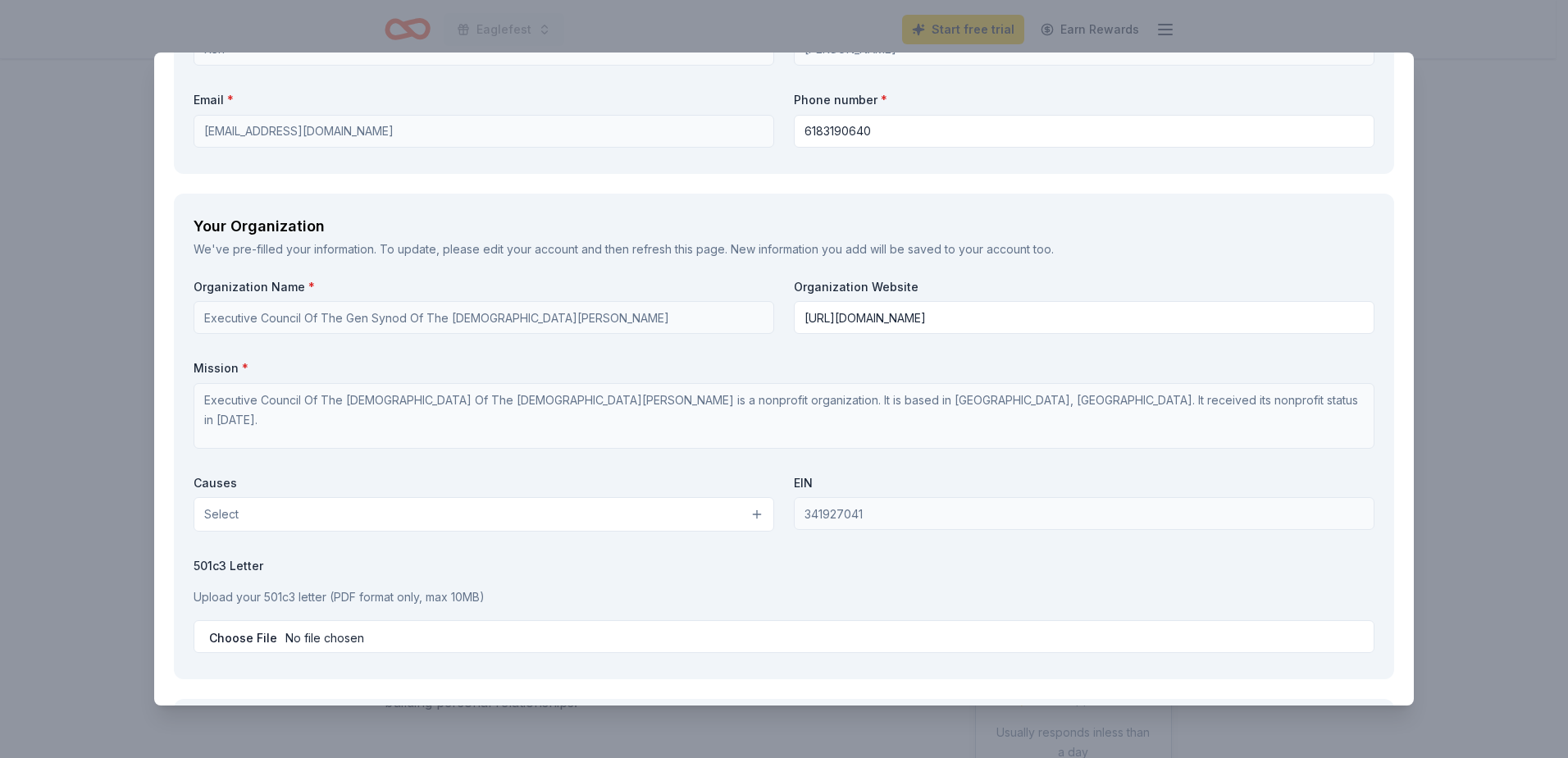
scroll to position [1228, 0]
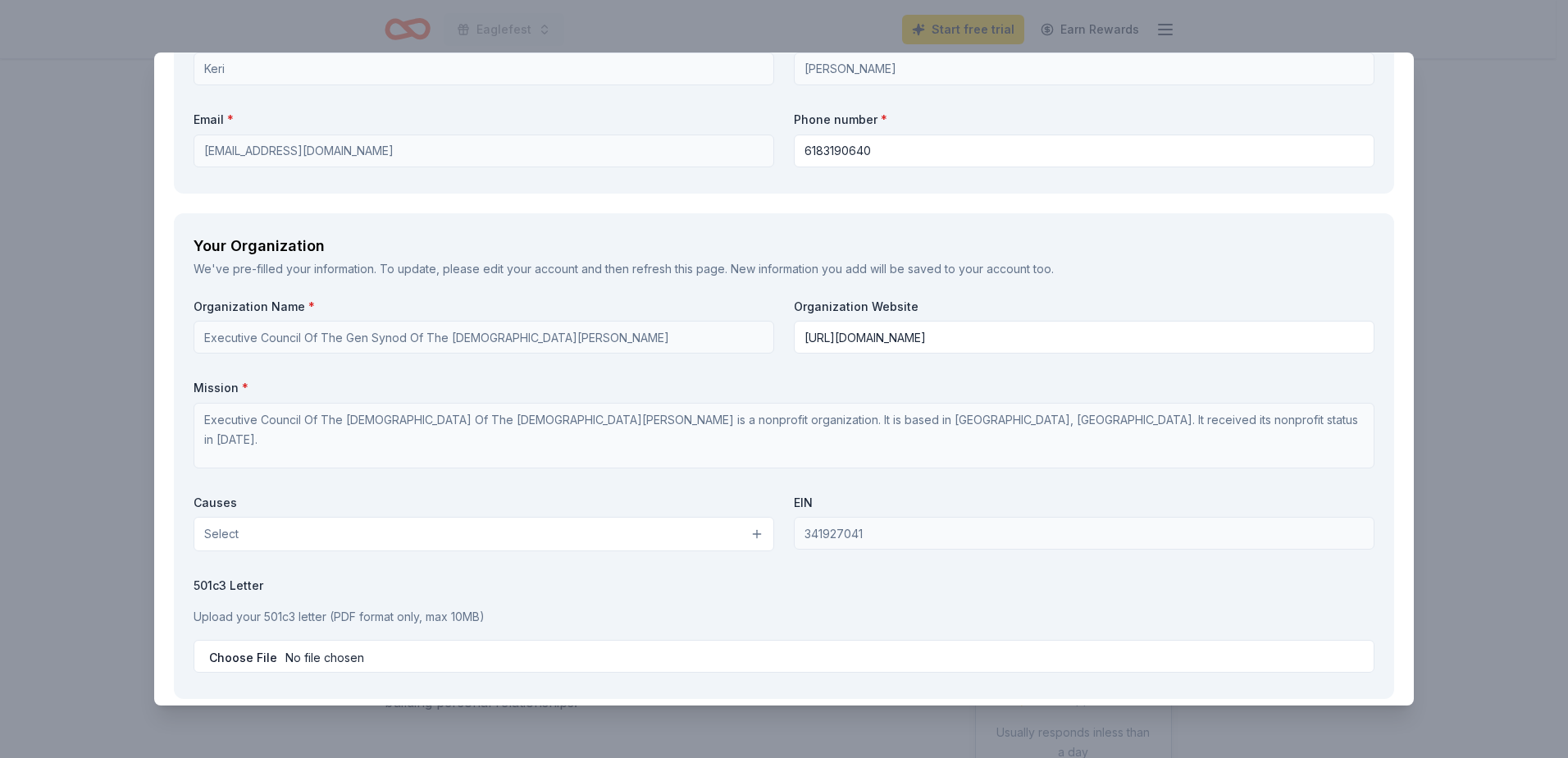
type textarea "[DOMAIN_NAME] is our event website and Eaglefest will take place [DATE] & [DATE…"
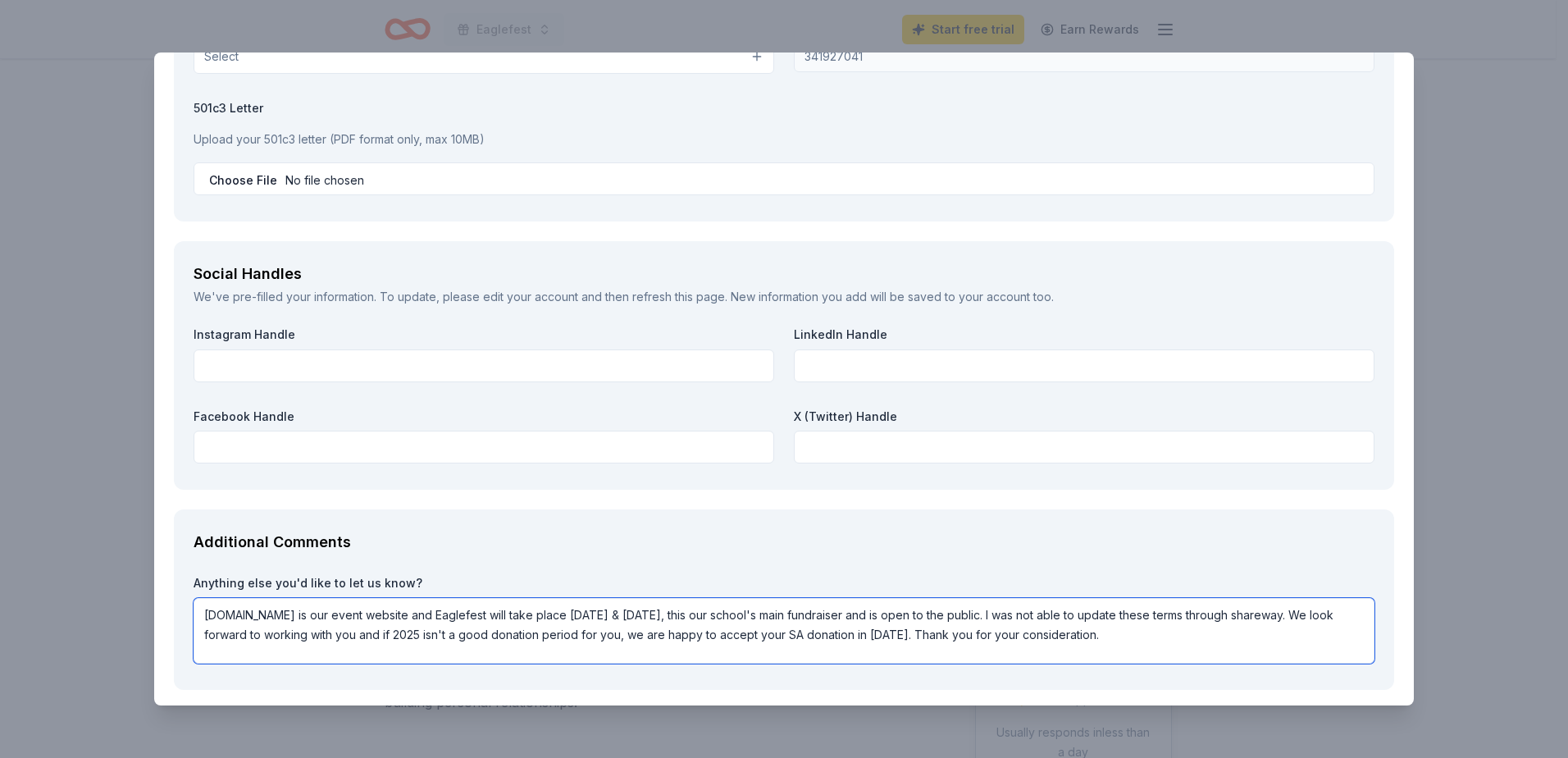
scroll to position [1775, 0]
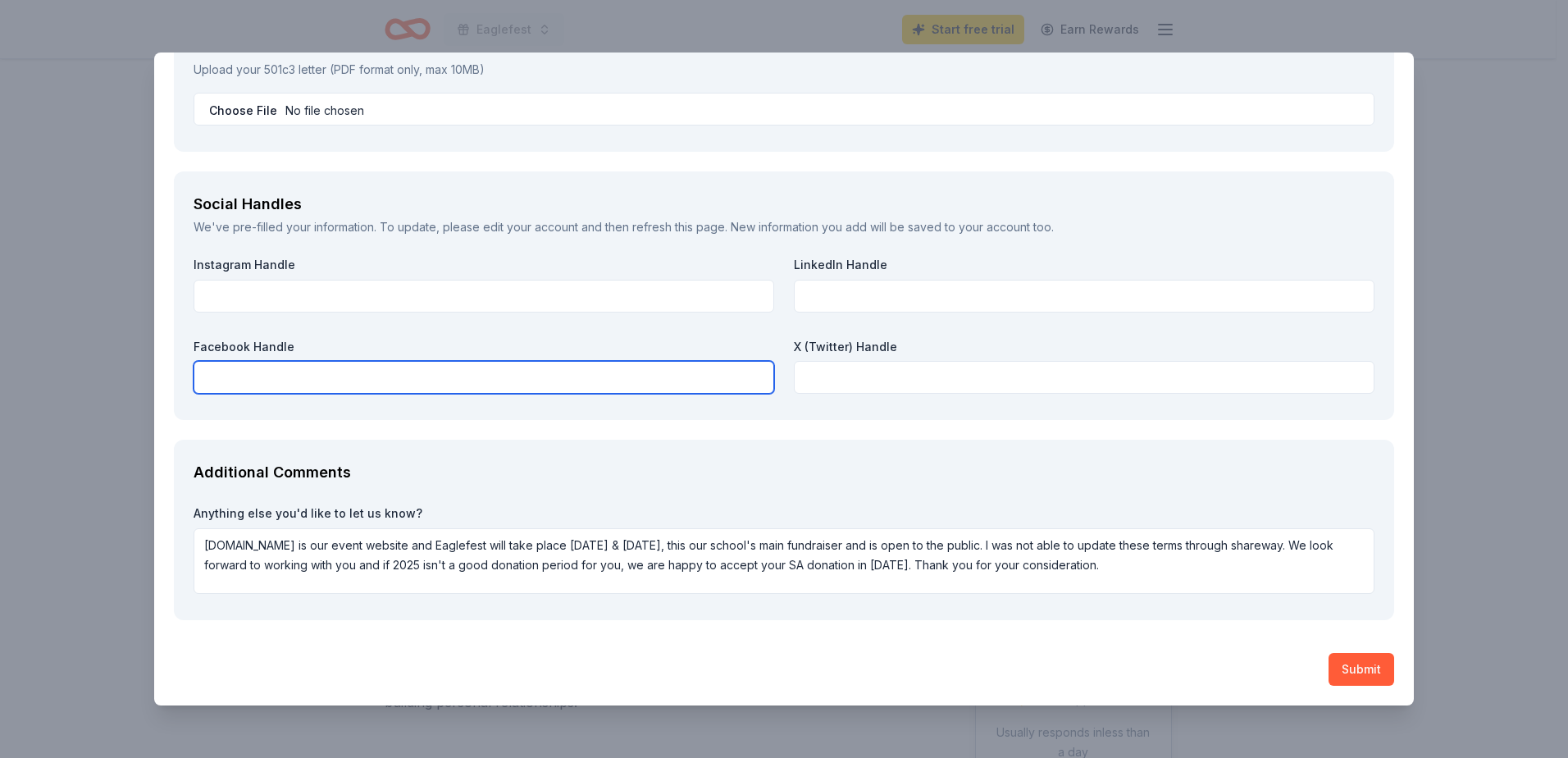
click at [402, 382] on input "text" at bounding box center [484, 378] width 581 height 33
paste input "[URL][DOMAIN_NAME]"
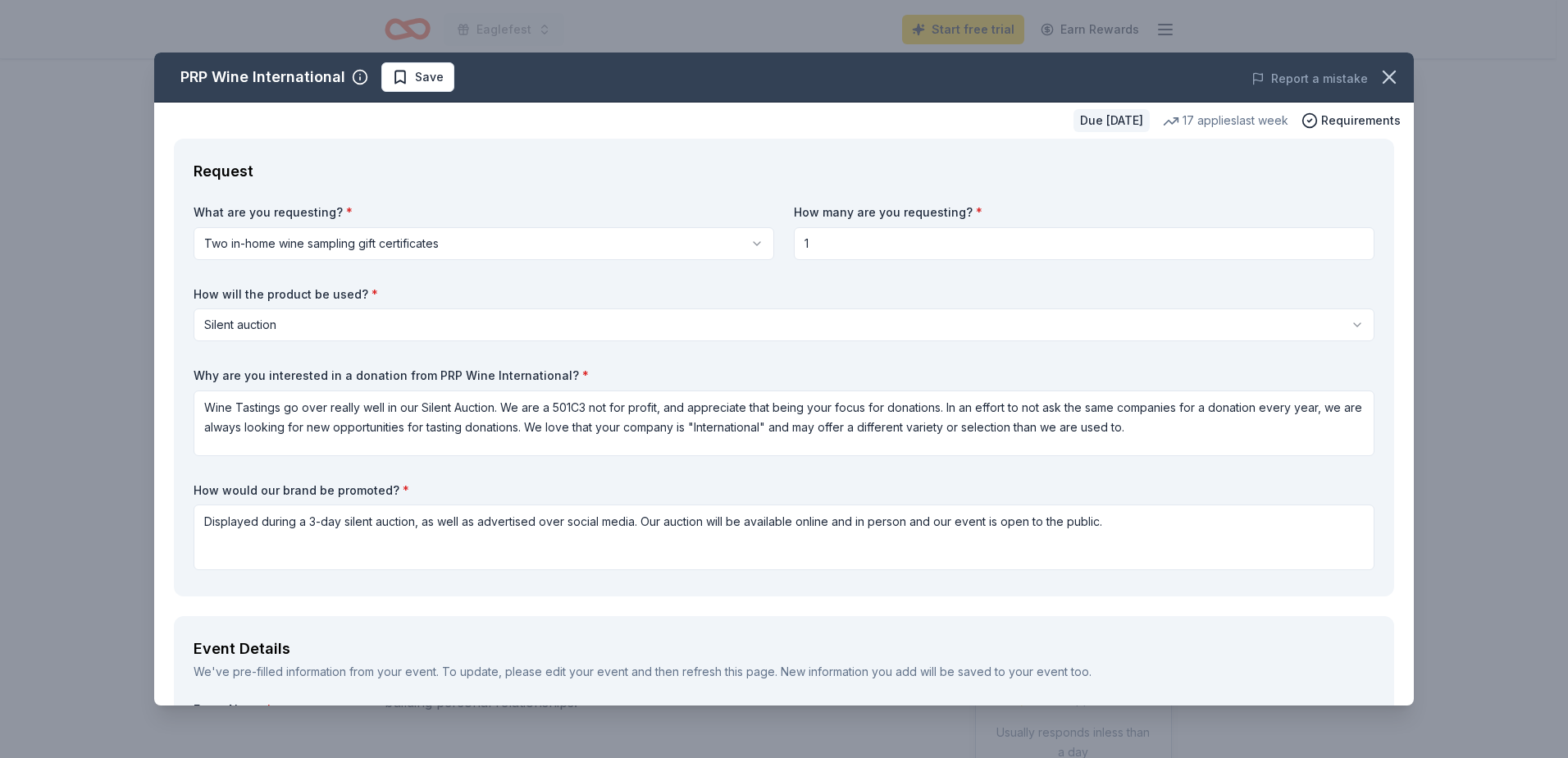
scroll to position [55, 0]
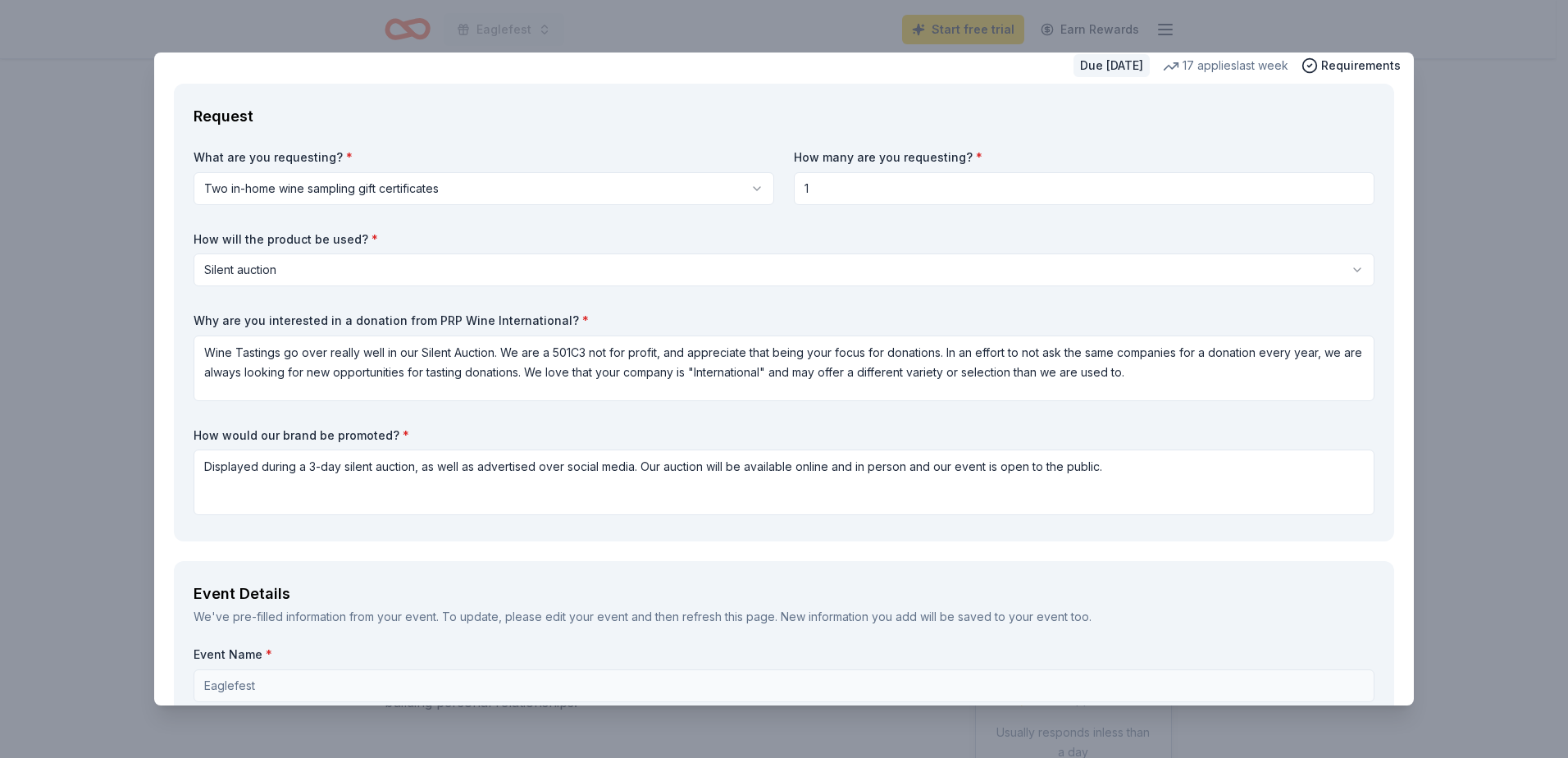
type input "[URL][DOMAIN_NAME]"
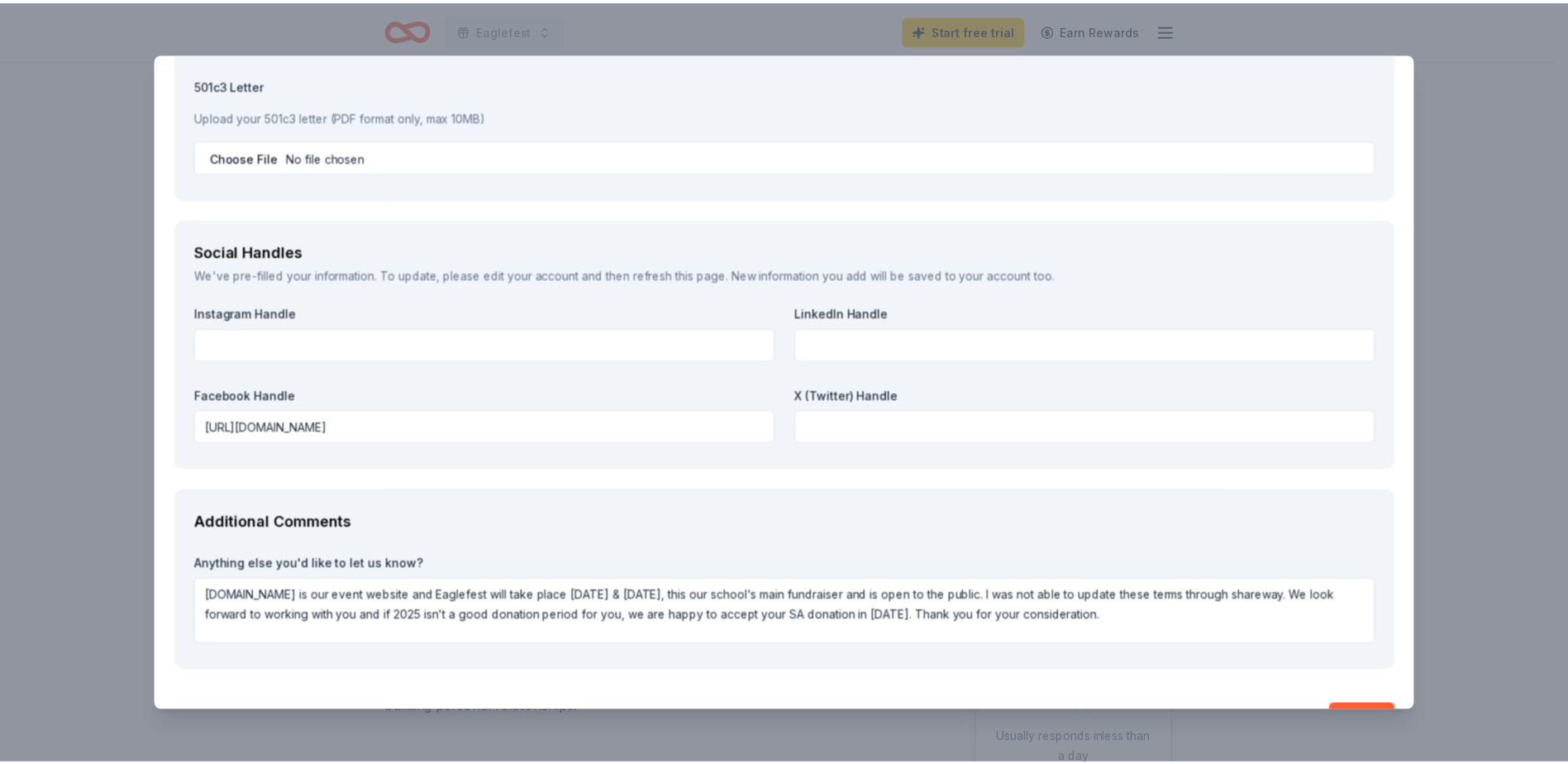
scroll to position [1789, 0]
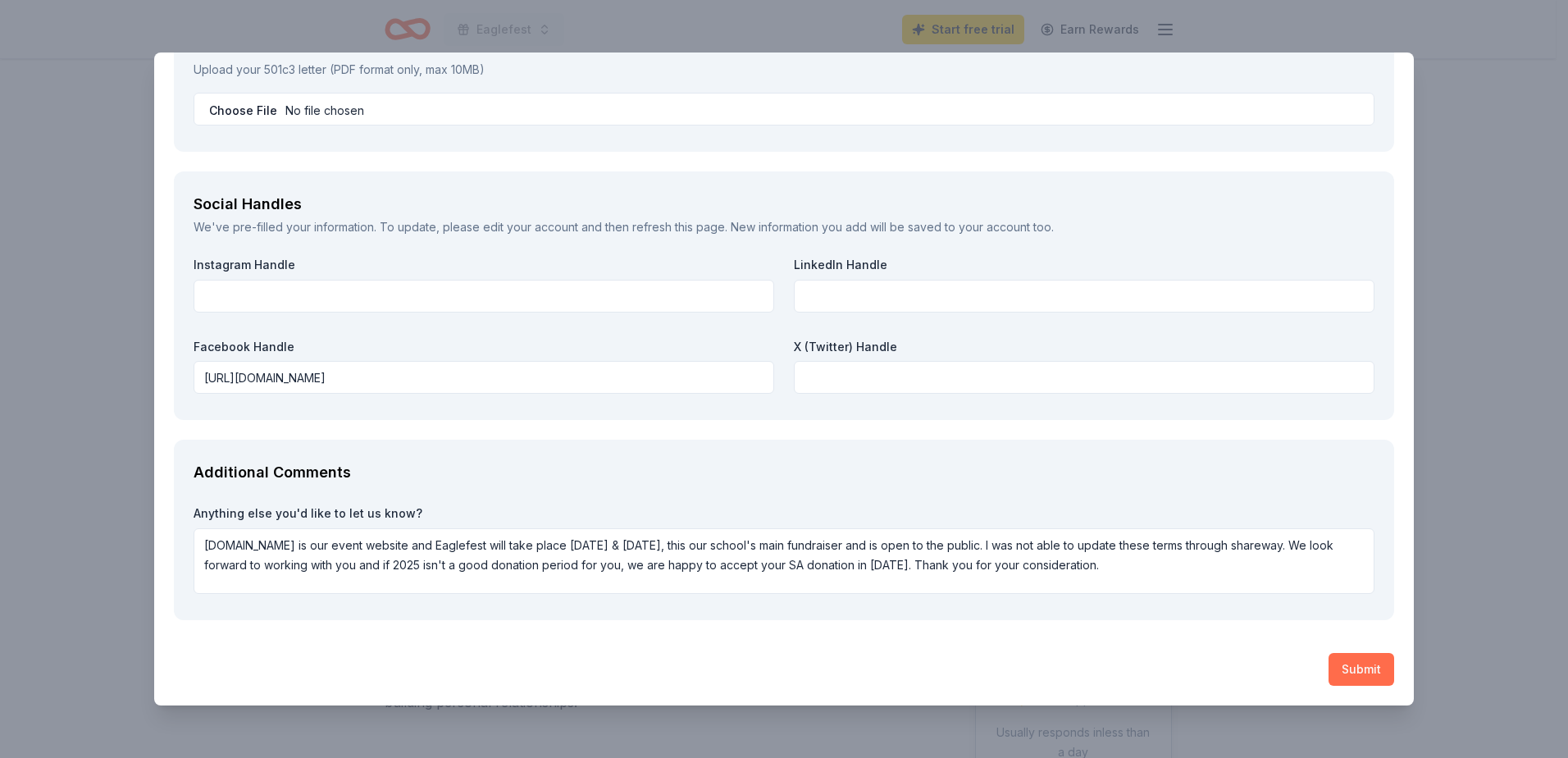
click at [1344, 675] on button "Submit" at bounding box center [1361, 670] width 65 height 33
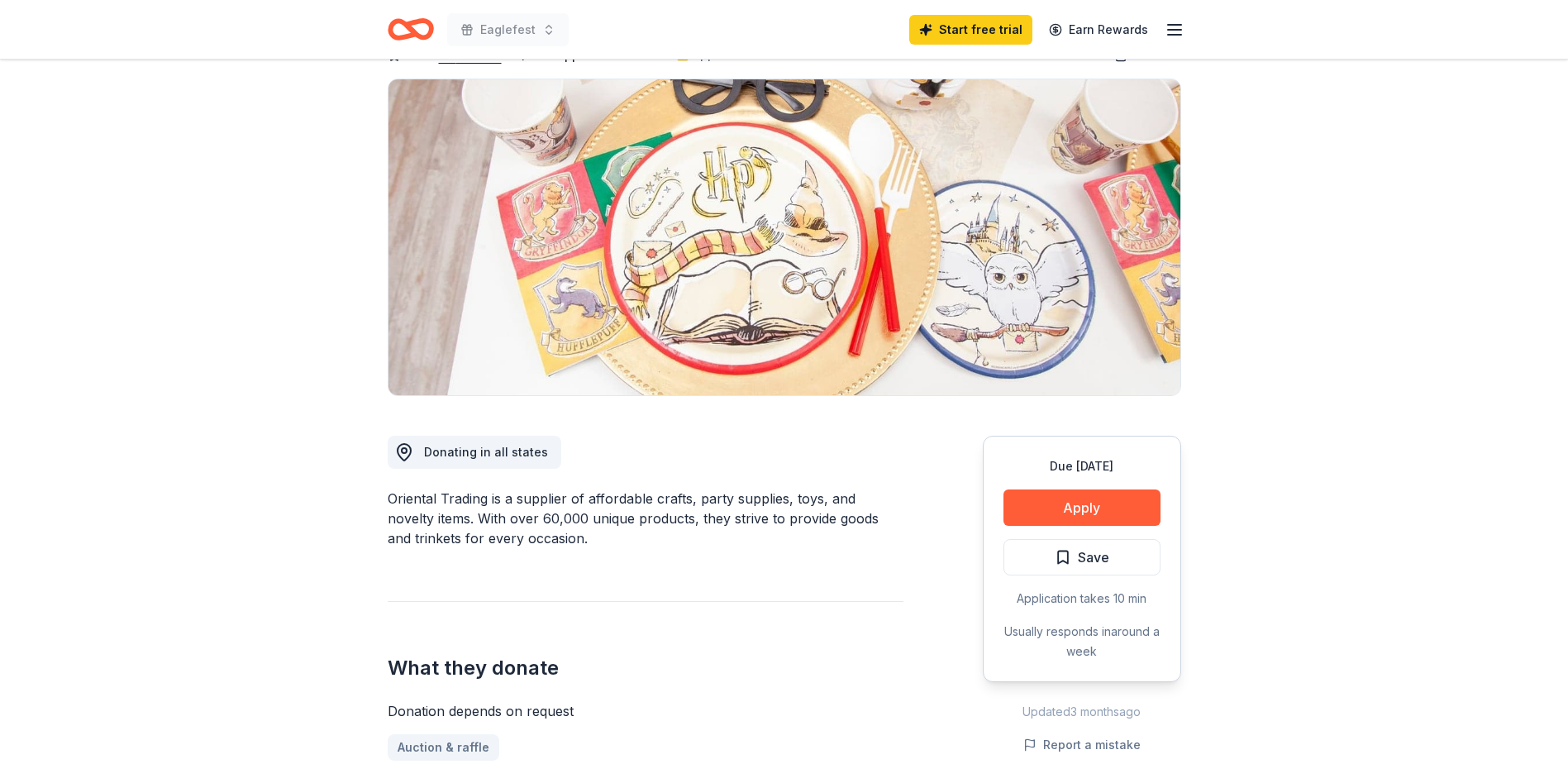
scroll to position [110, 0]
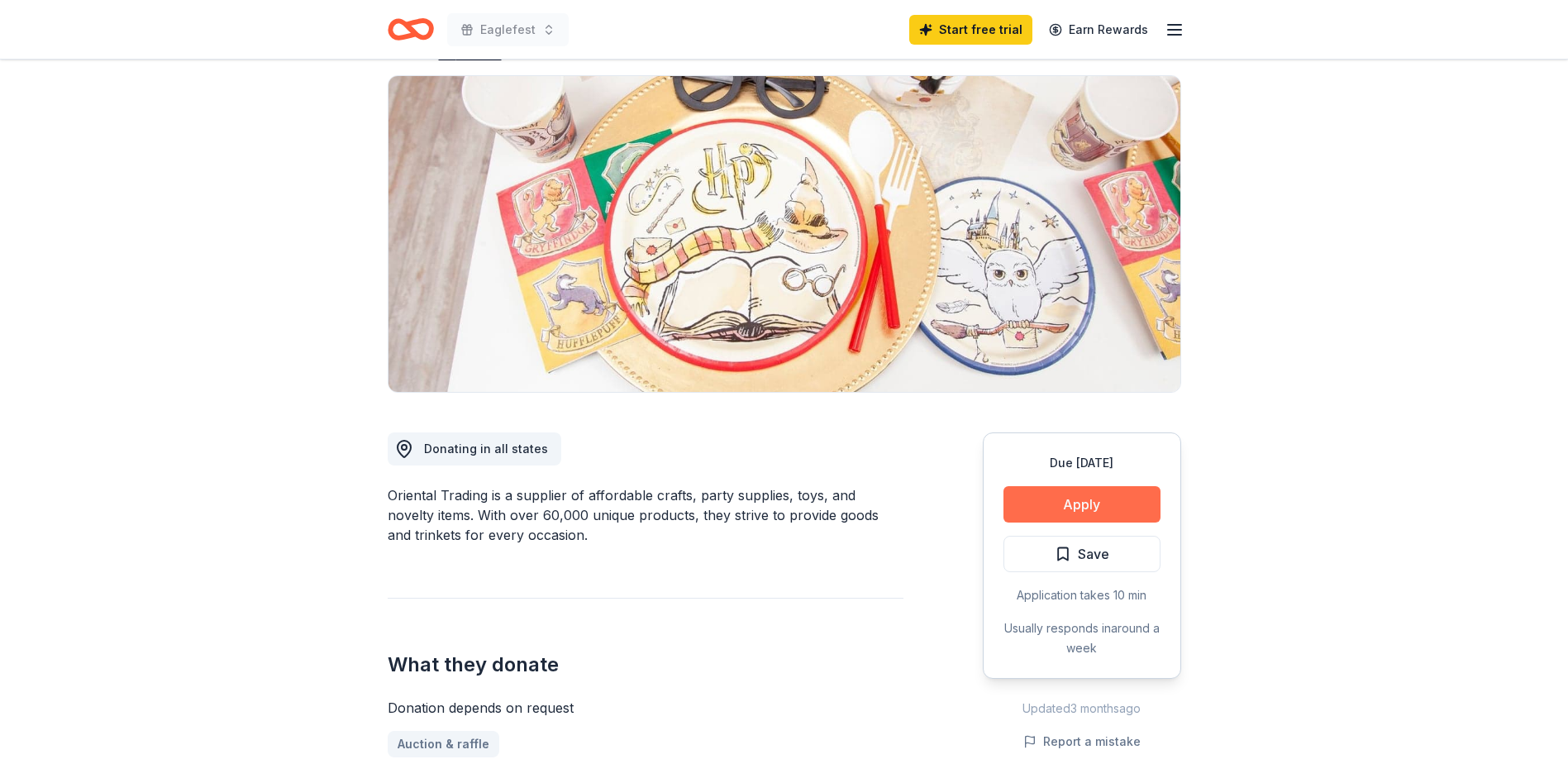
click at [1114, 514] on button "Apply" at bounding box center [1081, 504] width 157 height 36
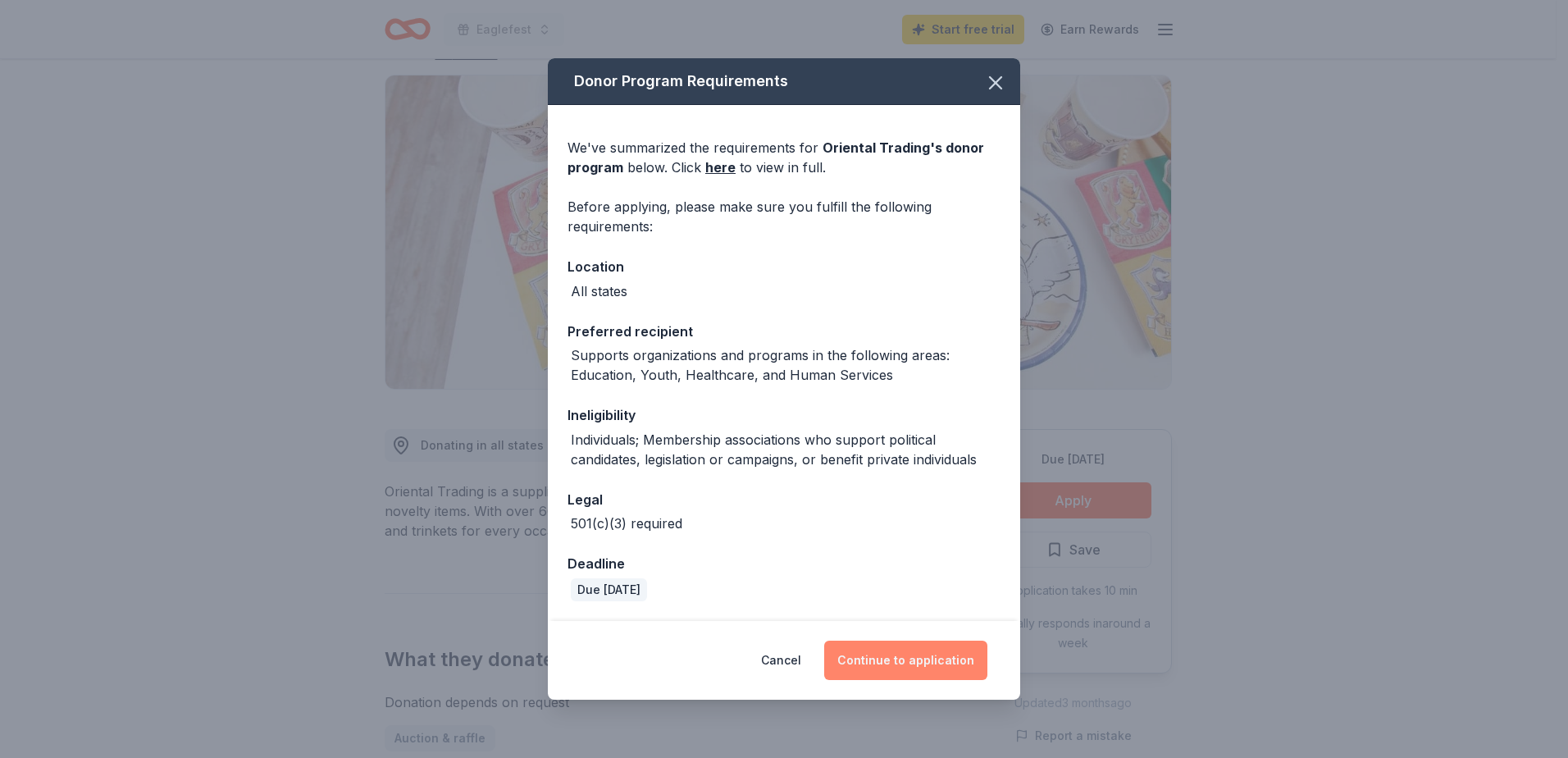
click at [875, 667] on button "Continue to application" at bounding box center [905, 660] width 163 height 39
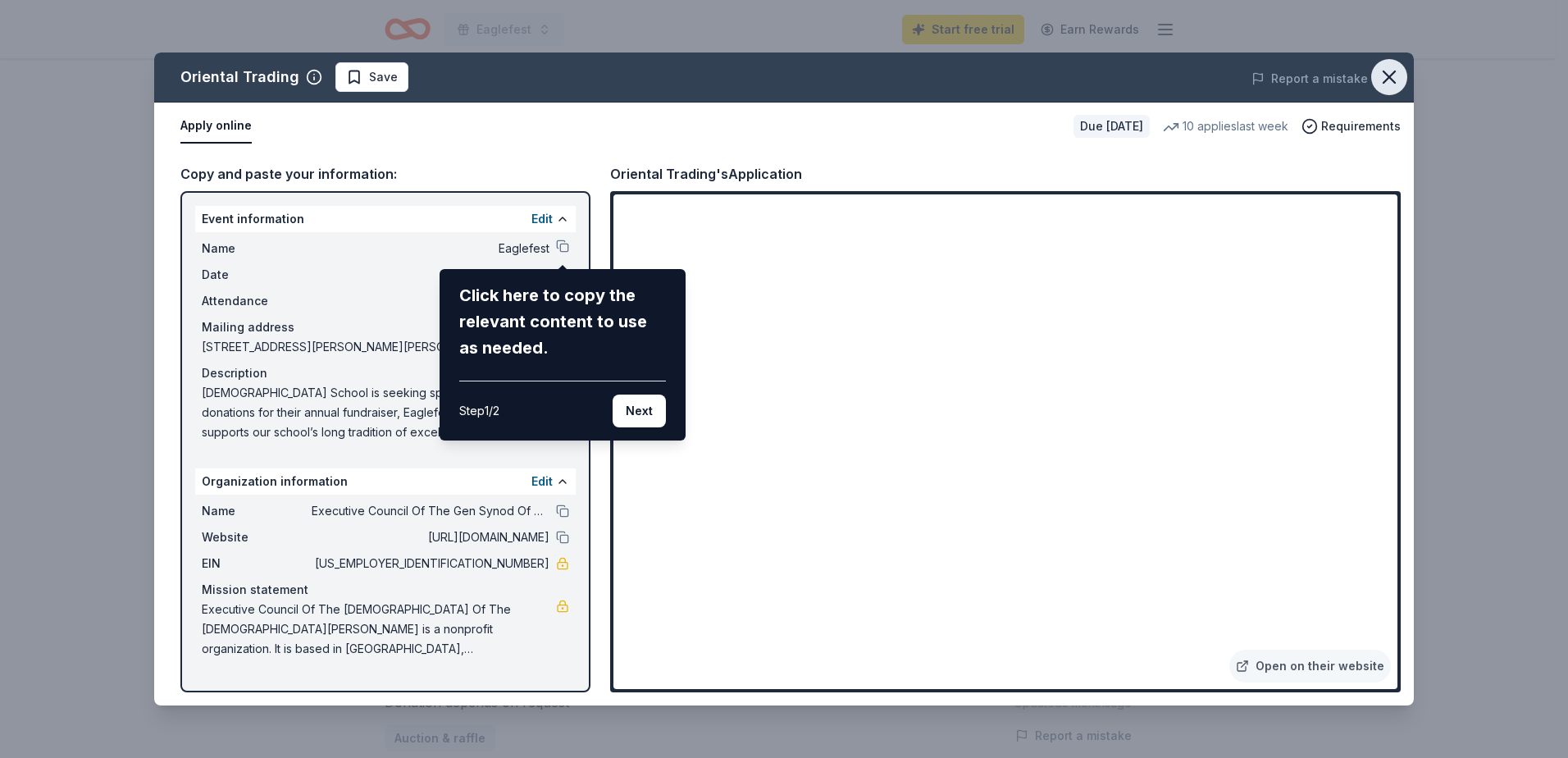
click at [1384, 76] on icon "button" at bounding box center [1388, 76] width 22 height 22
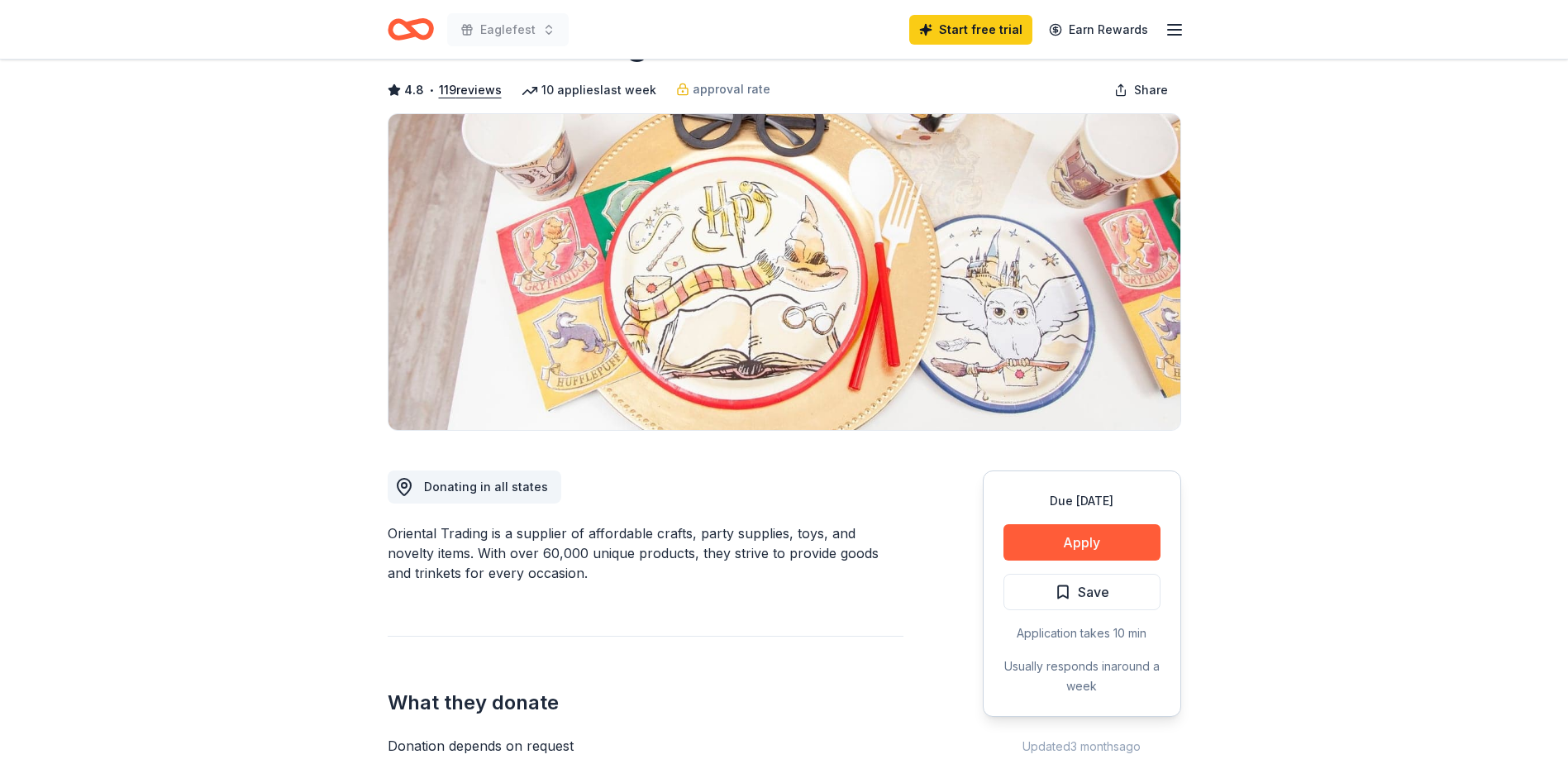
scroll to position [0, 0]
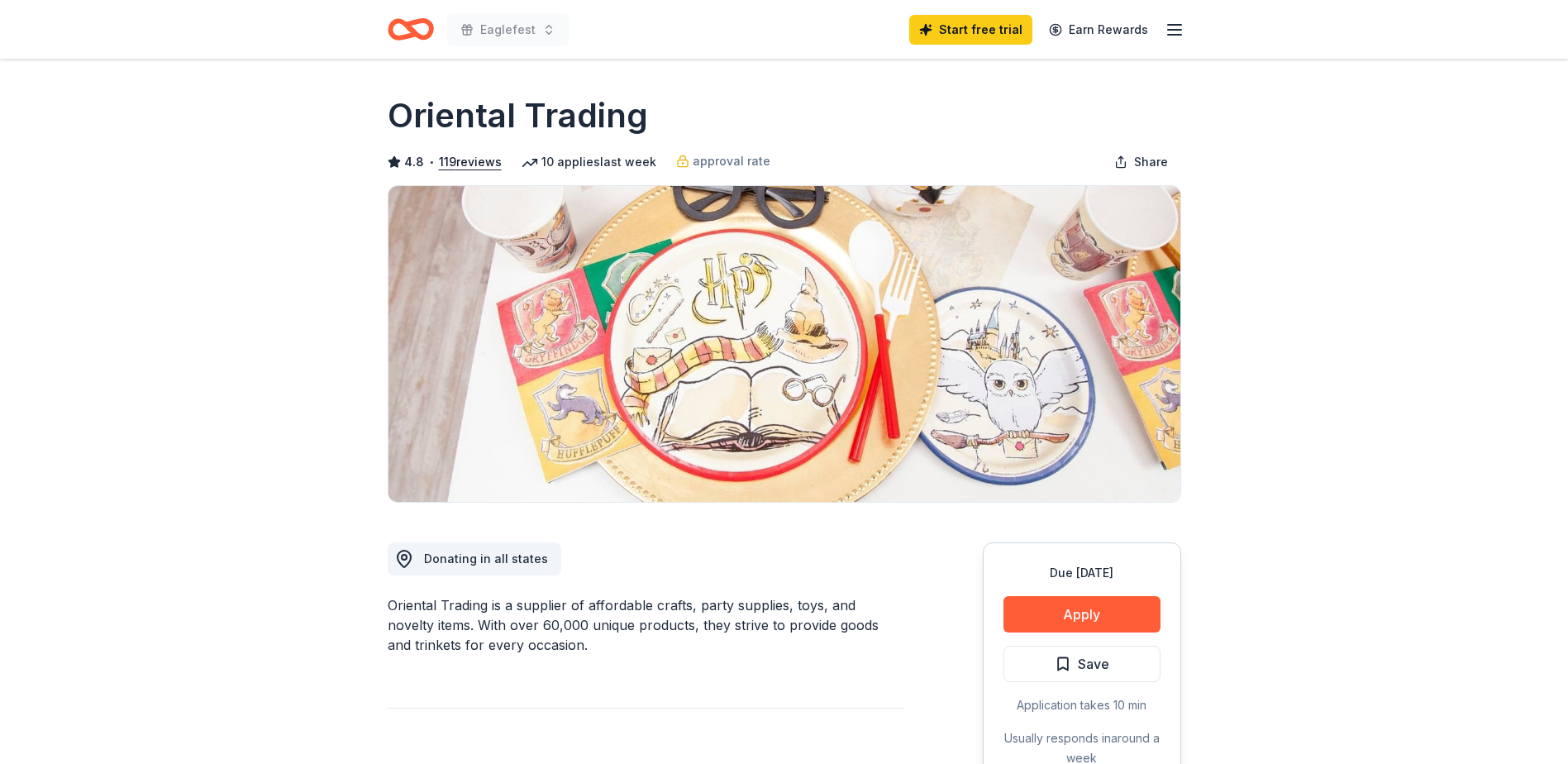
click at [1186, 28] on div "Eaglefest Start free trial Earn Rewards" at bounding box center [784, 30] width 847 height 59
click at [1178, 29] on icon "button" at bounding box center [1175, 30] width 20 height 20
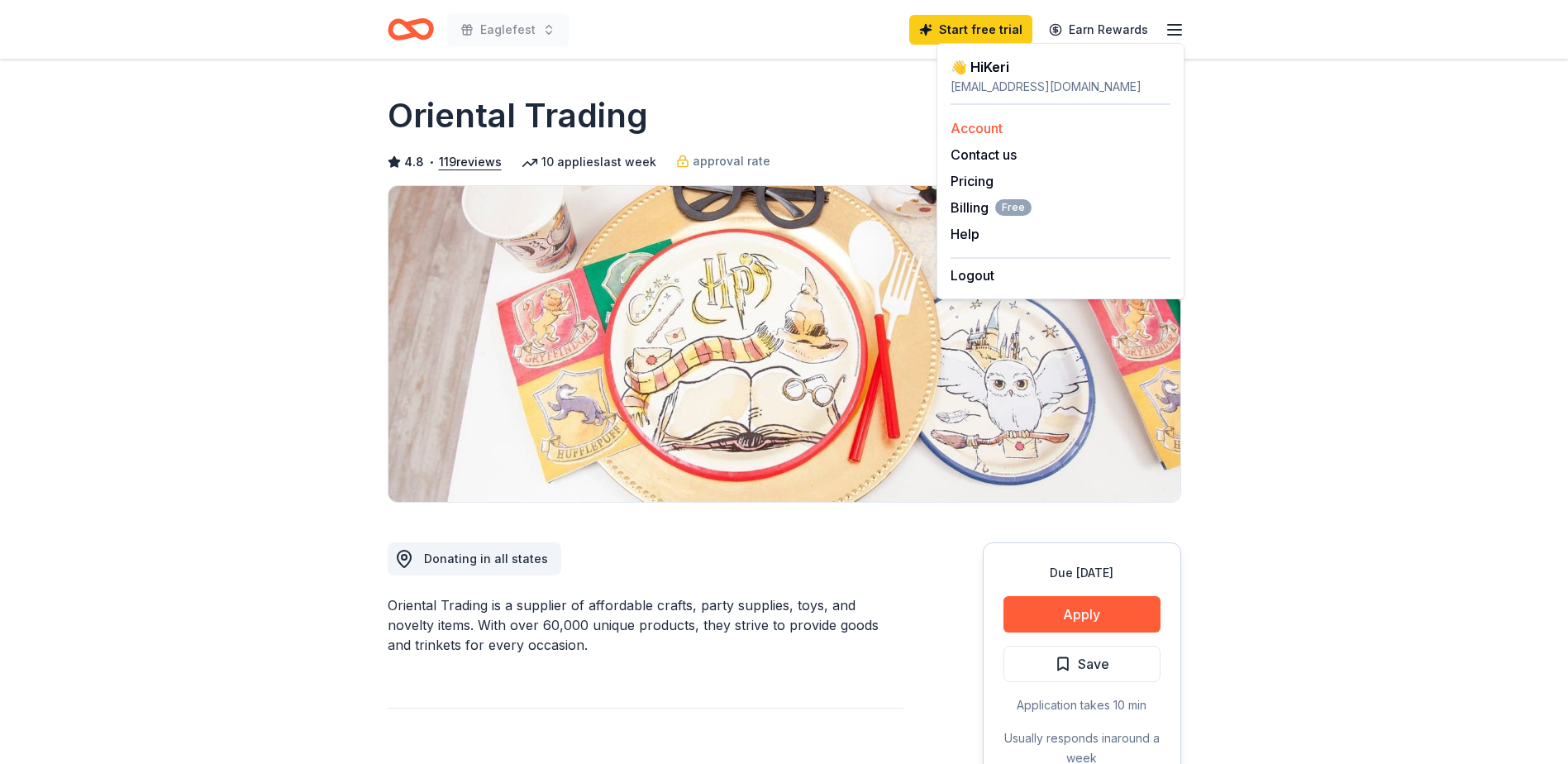
click at [1038, 127] on div "Account" at bounding box center [1059, 128] width 220 height 20
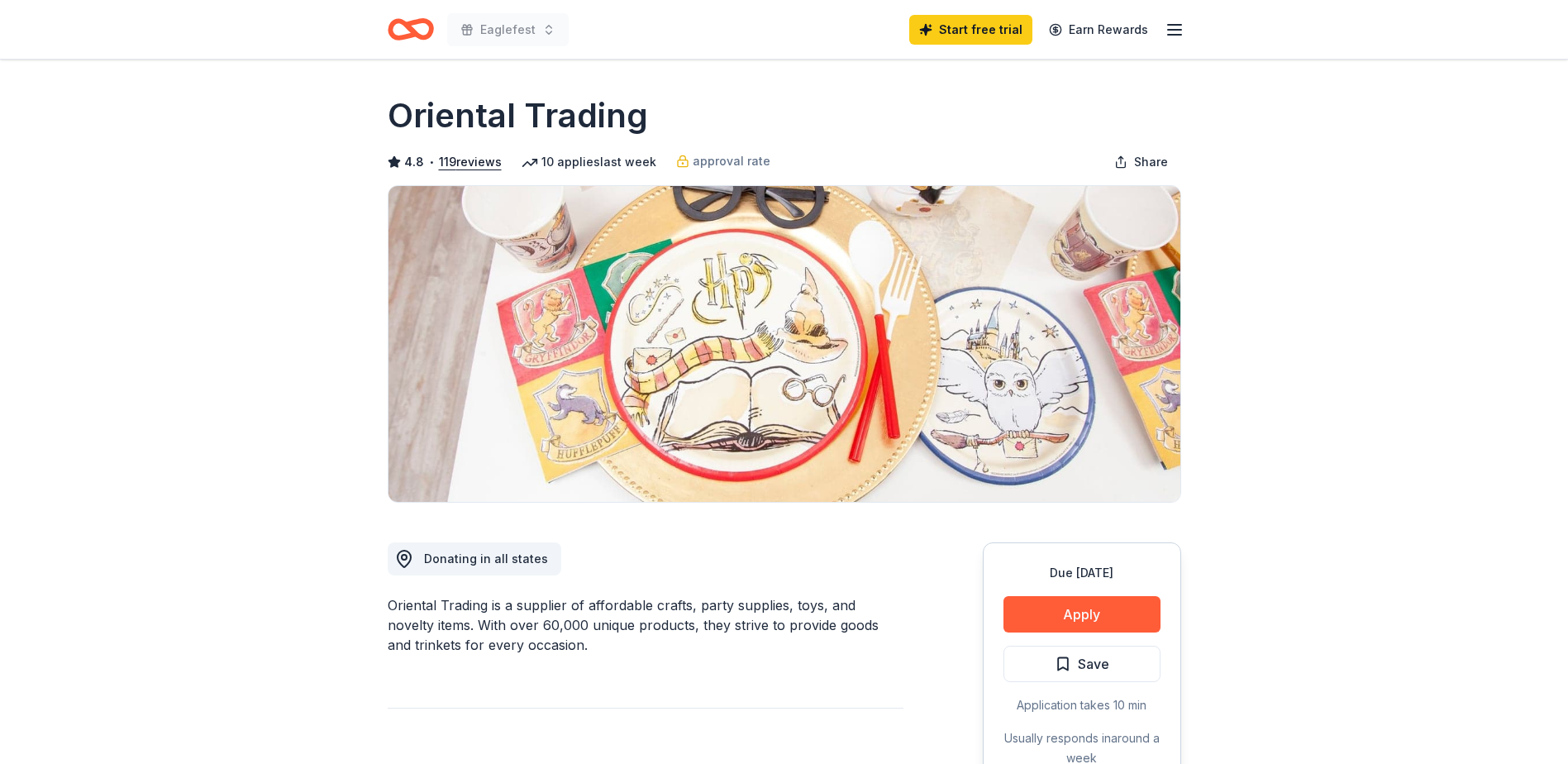
click at [1177, 35] on line "button" at bounding box center [1174, 35] width 13 height 0
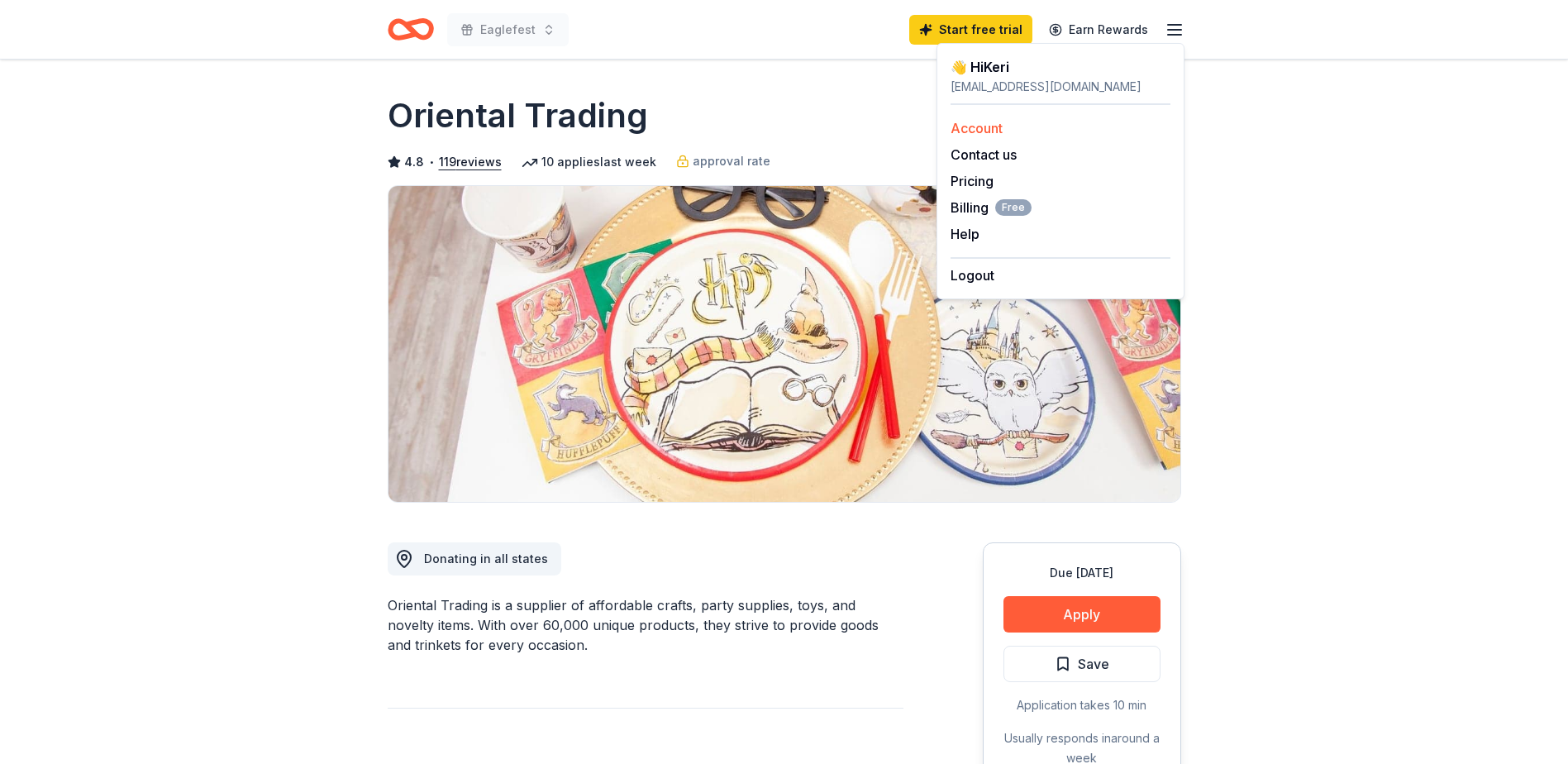
click at [964, 129] on link "Account" at bounding box center [976, 128] width 52 height 17
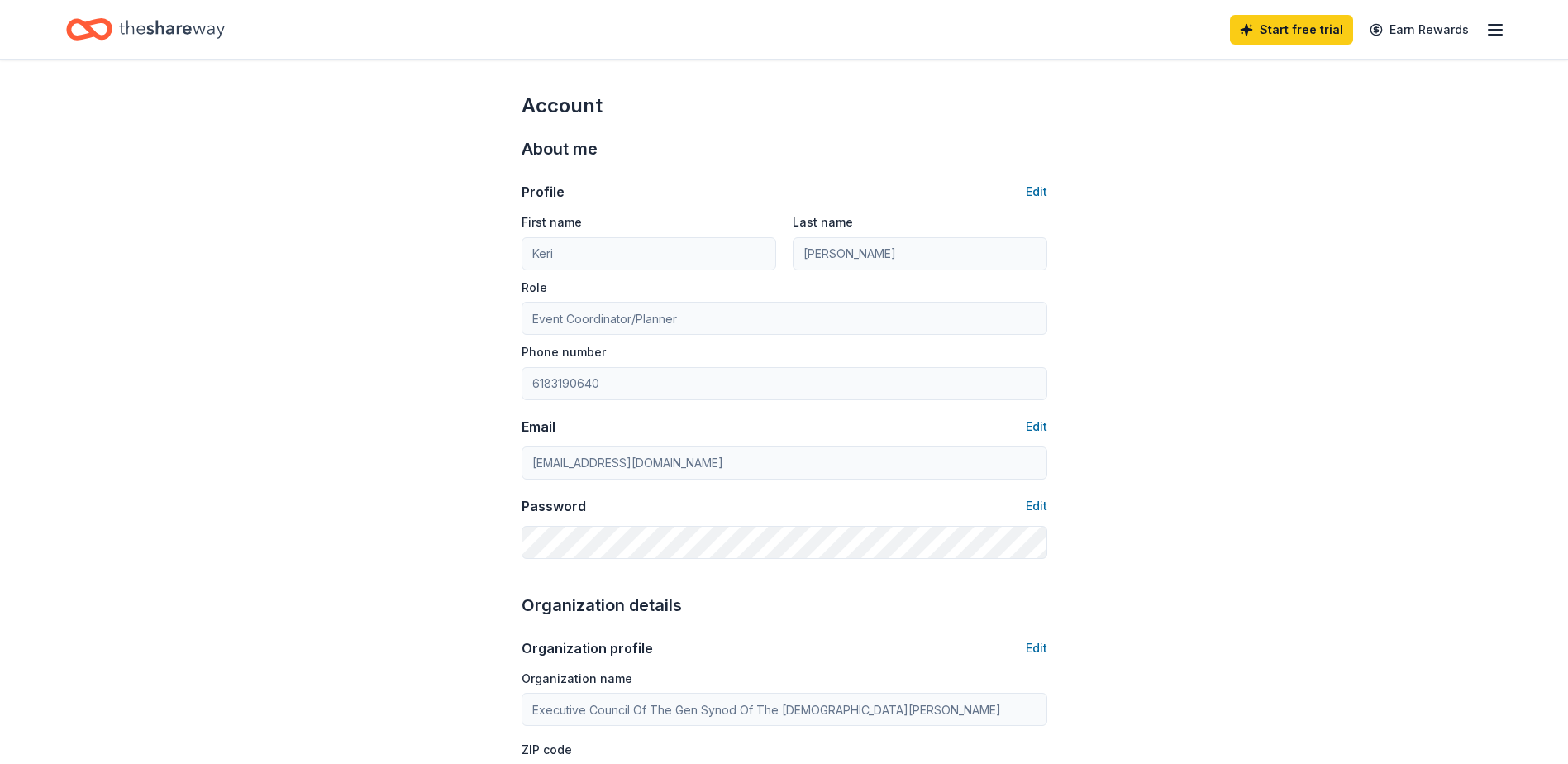
click at [1494, 31] on icon "button" at bounding box center [1495, 30] width 20 height 20
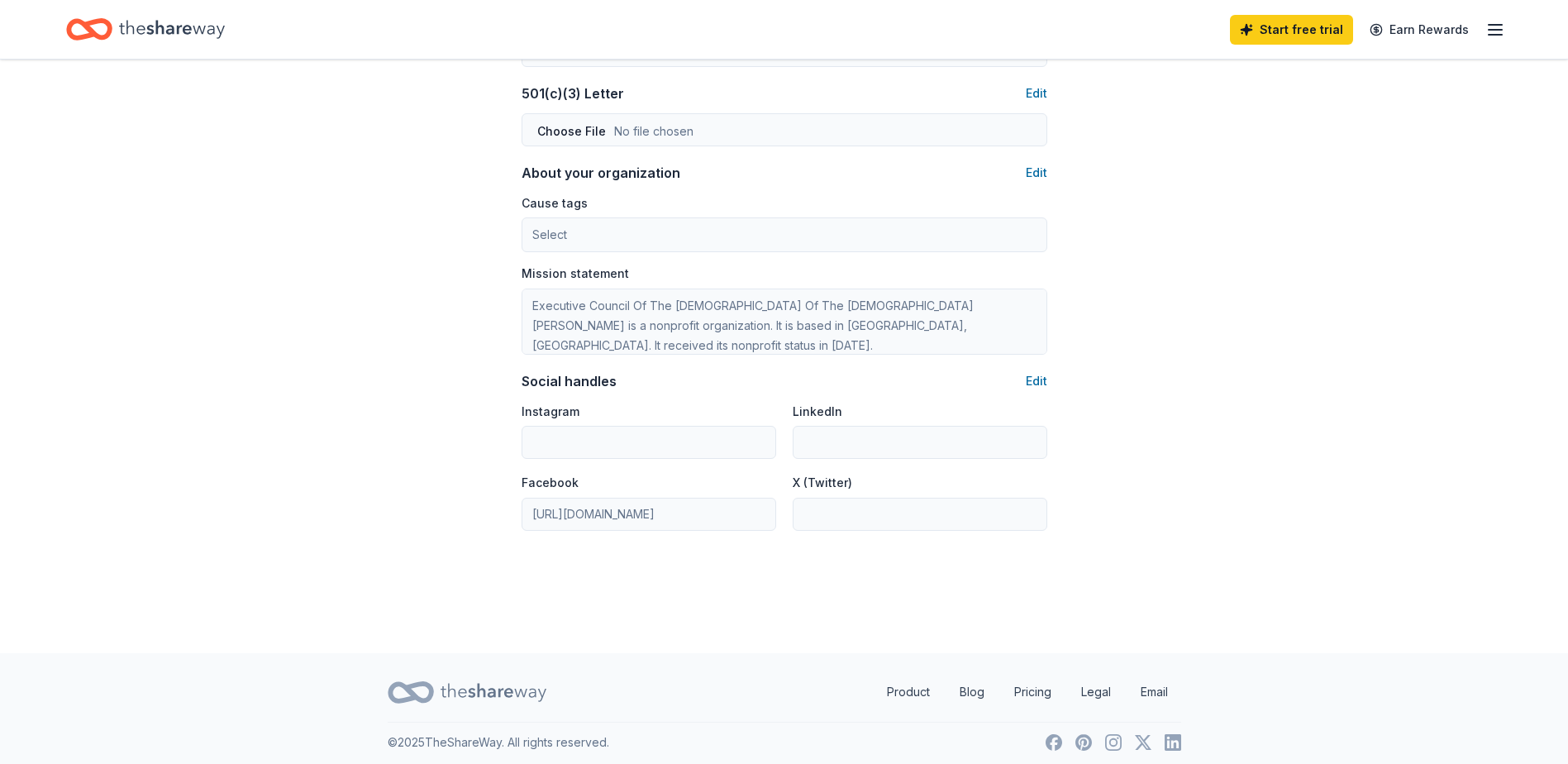
scroll to position [890, 0]
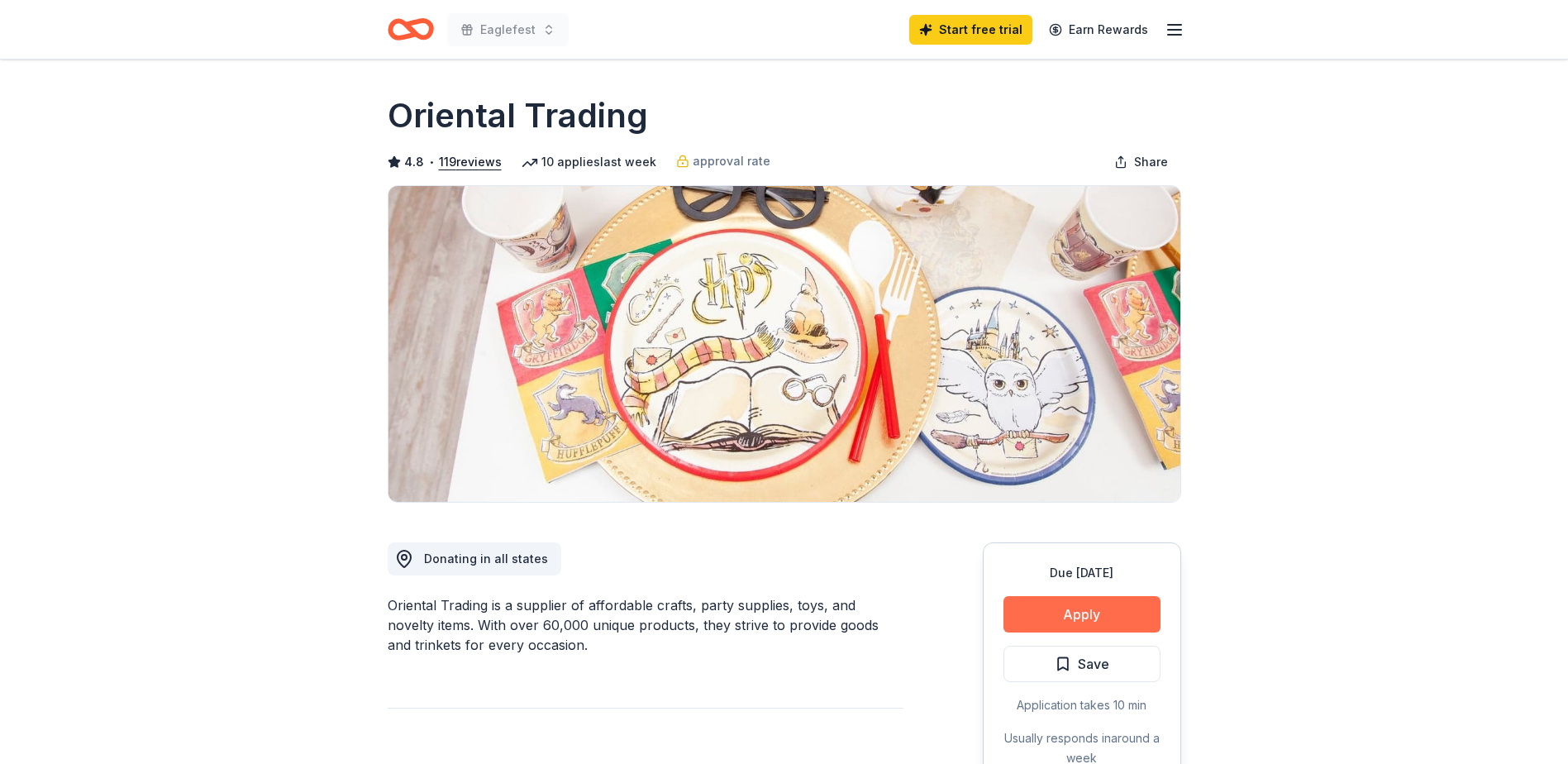
click at [1012, 609] on button "Apply" at bounding box center [1081, 614] width 157 height 36
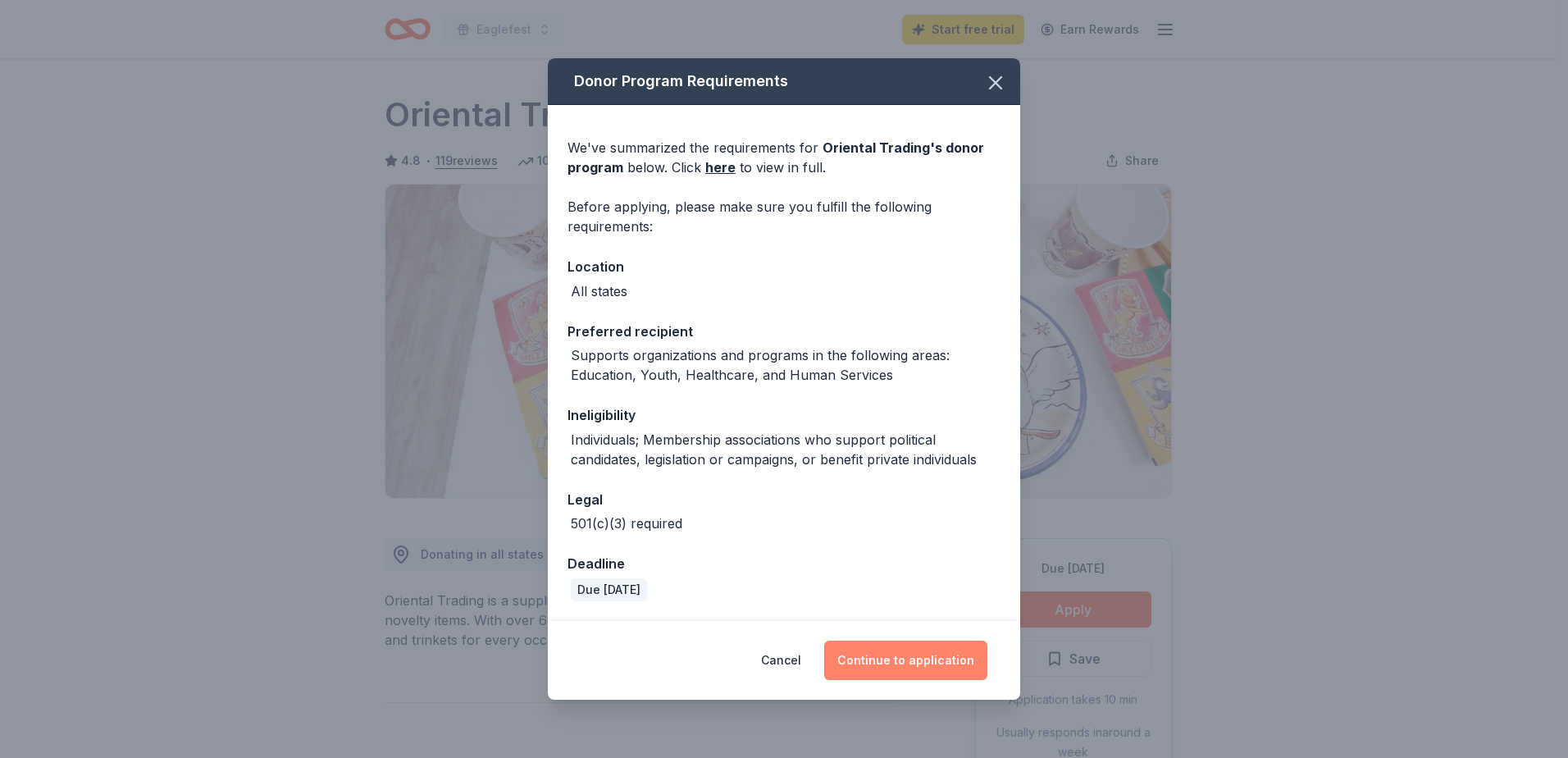
click at [882, 658] on button "Continue to application" at bounding box center [905, 660] width 163 height 39
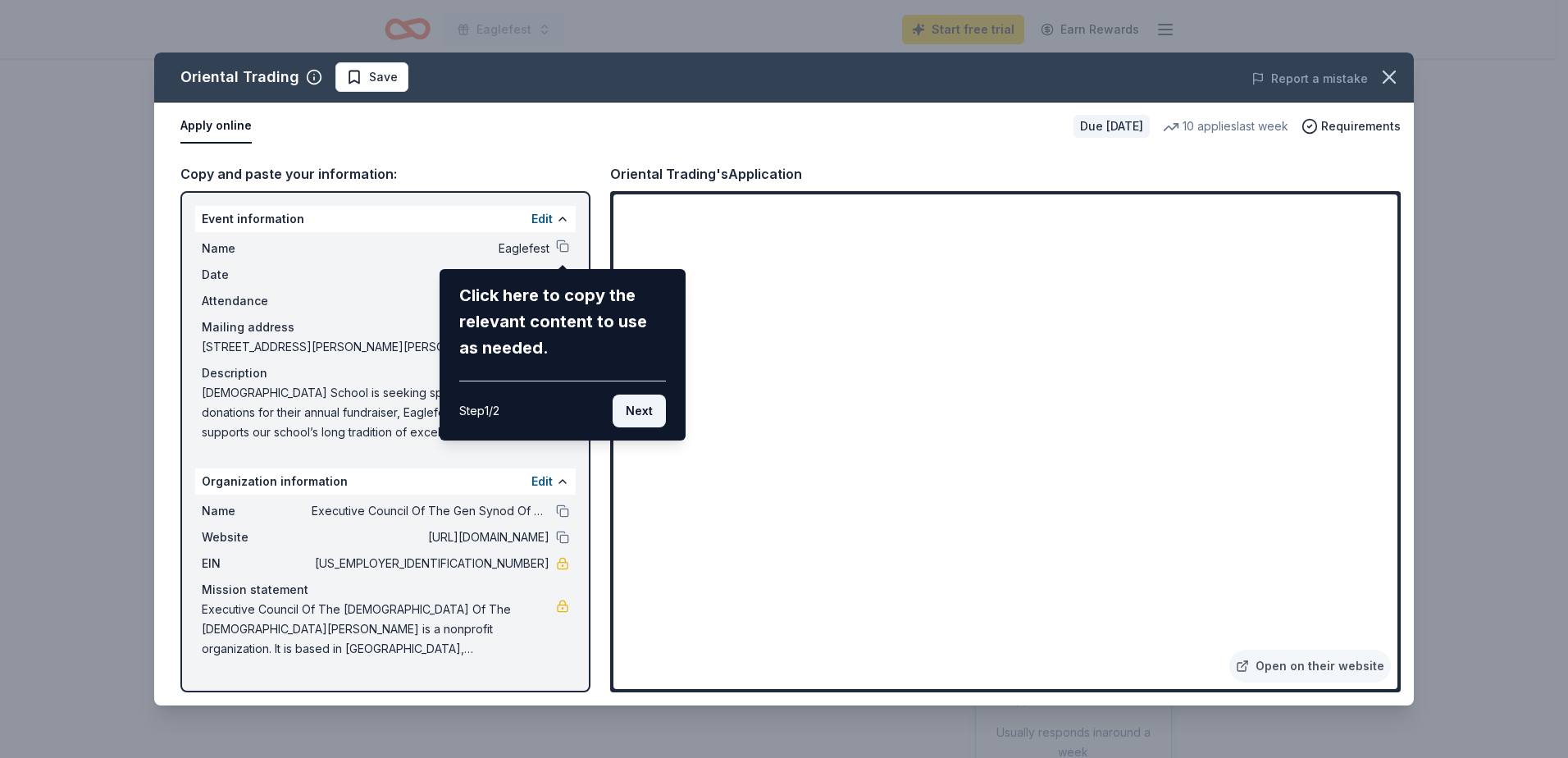
click at [632, 416] on button "Next" at bounding box center [639, 411] width 54 height 33
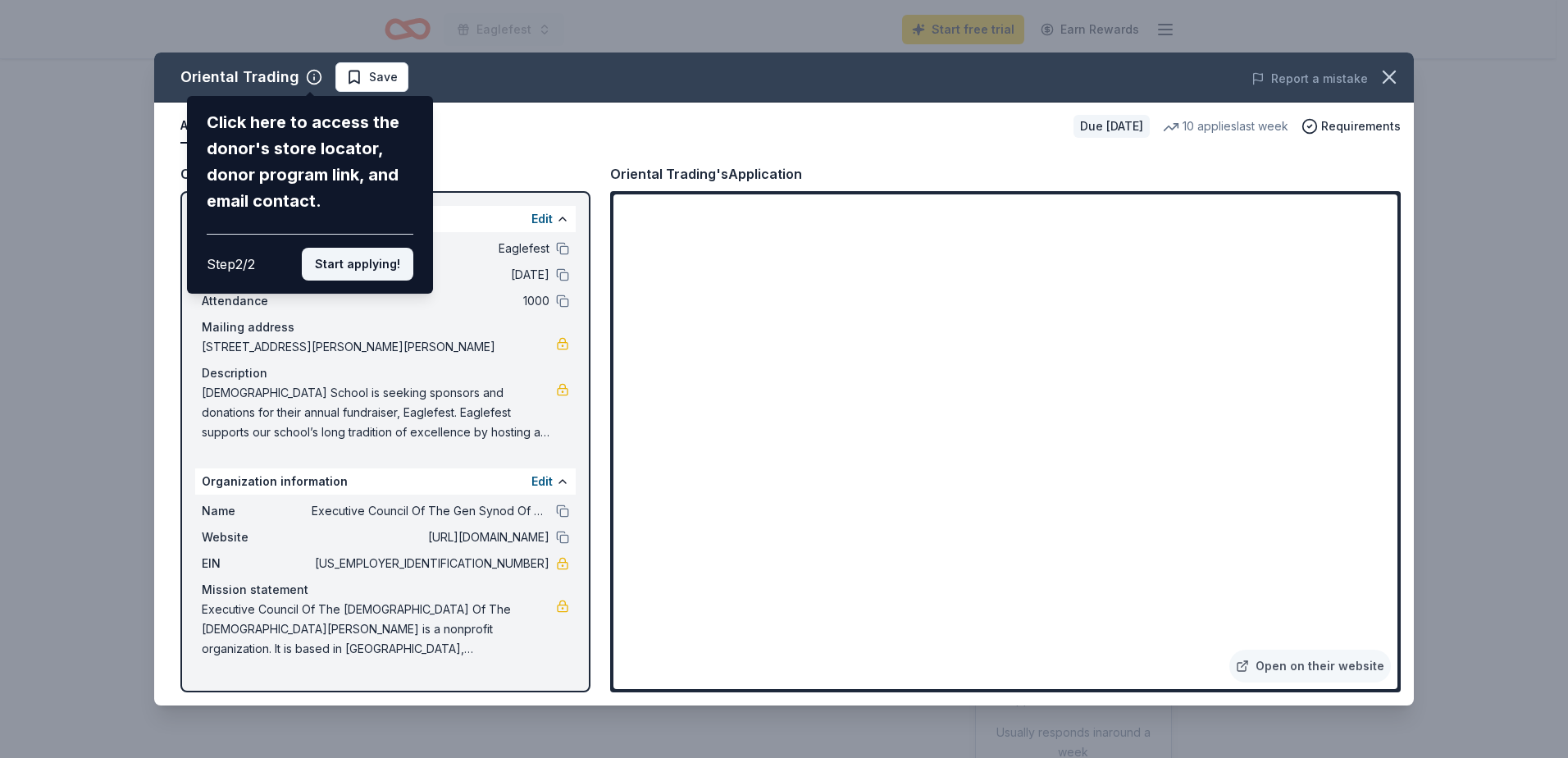
click at [339, 266] on button "Start applying!" at bounding box center [358, 264] width 111 height 33
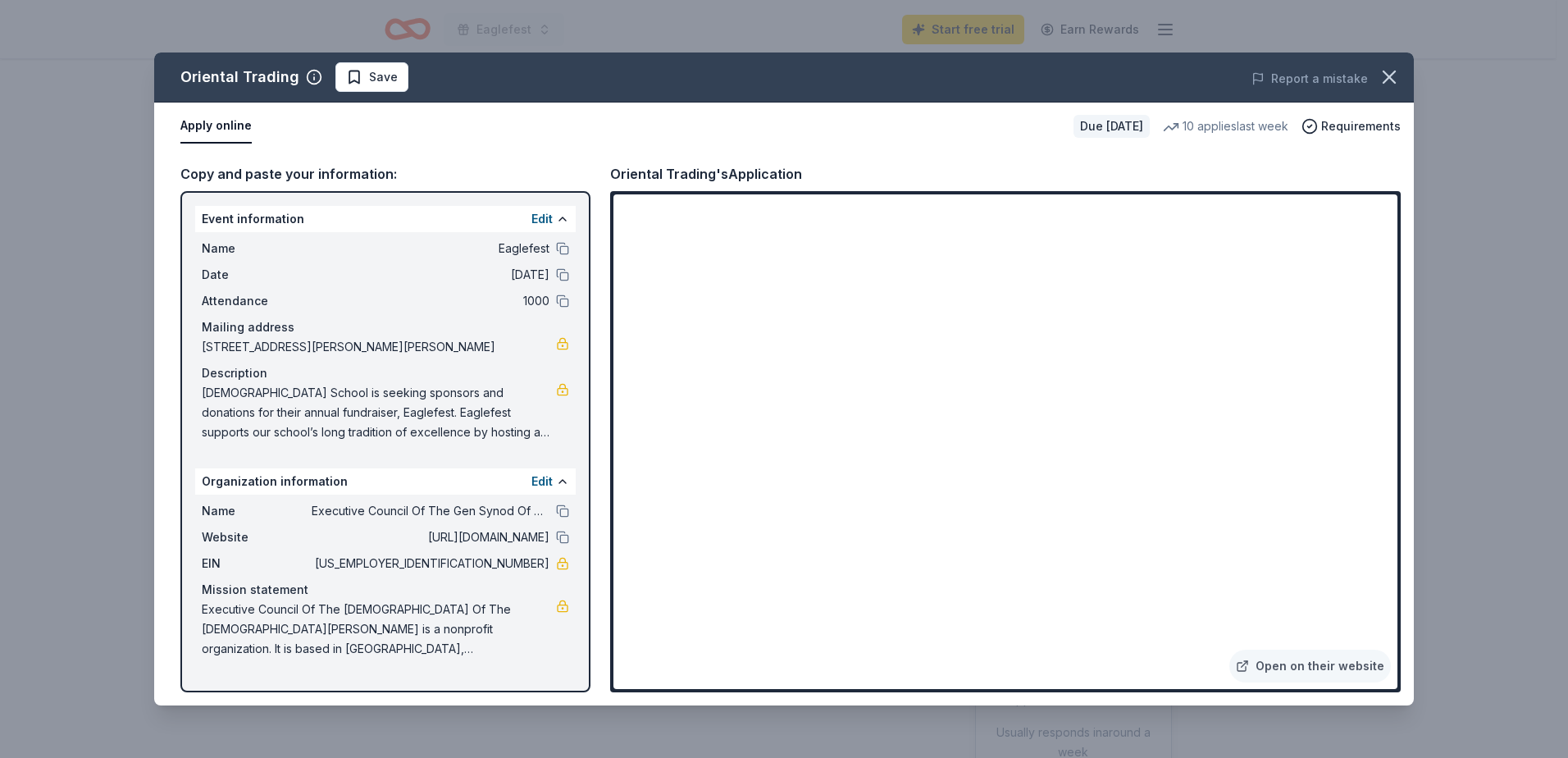
drag, startPoint x: 468, startPoint y: 563, endPoint x: 552, endPoint y: 558, distance: 84.1
click at [552, 558] on div "EIN 34-1927041" at bounding box center [385, 563] width 368 height 20
click at [1389, 74] on icon "button" at bounding box center [1388, 76] width 22 height 22
